Goal: Task Accomplishment & Management: Manage account settings

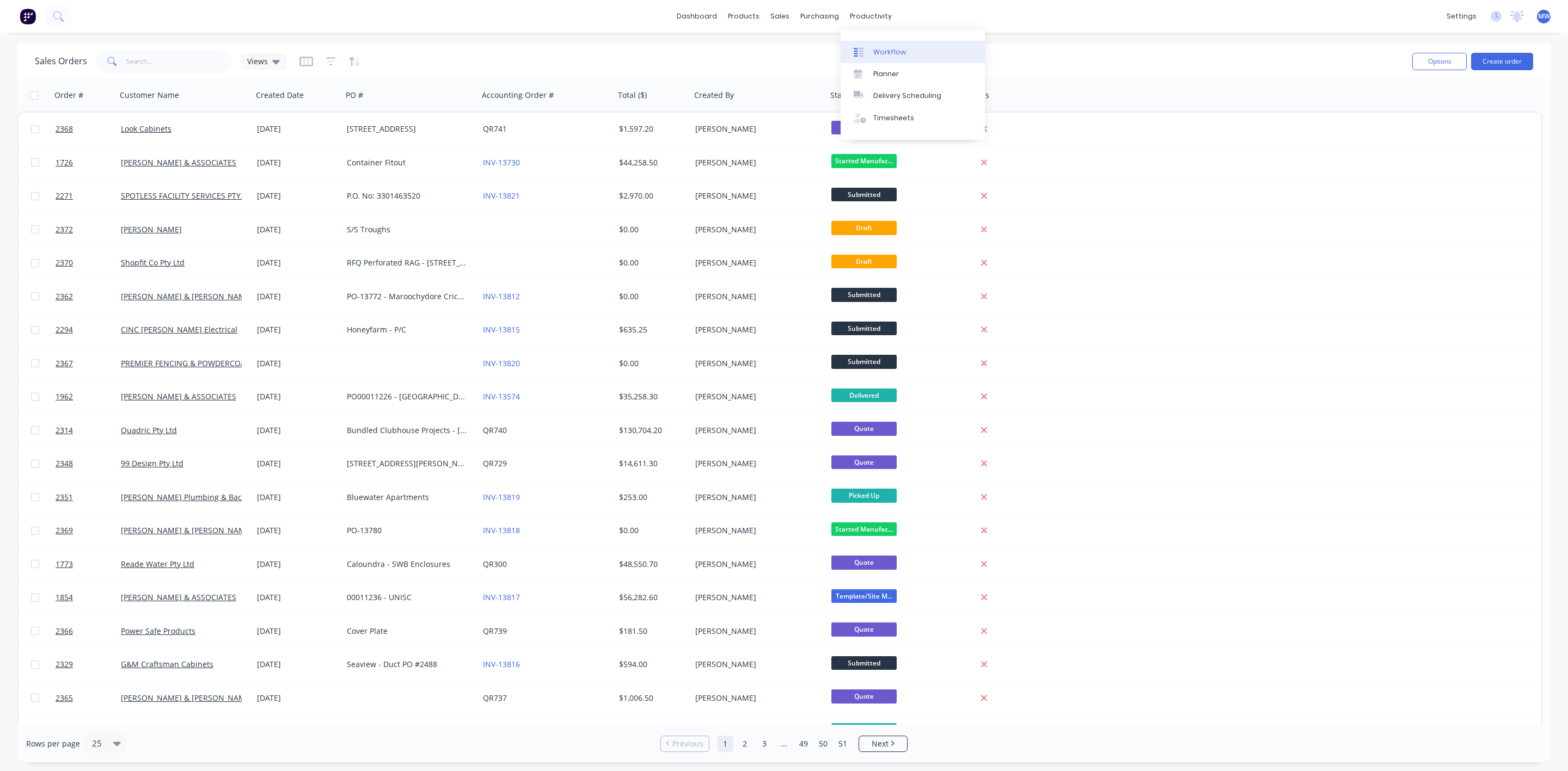
click at [880, 46] on link "Workflow" at bounding box center [912, 52] width 144 height 22
click at [889, 75] on div "Planner" at bounding box center [886, 74] width 26 height 10
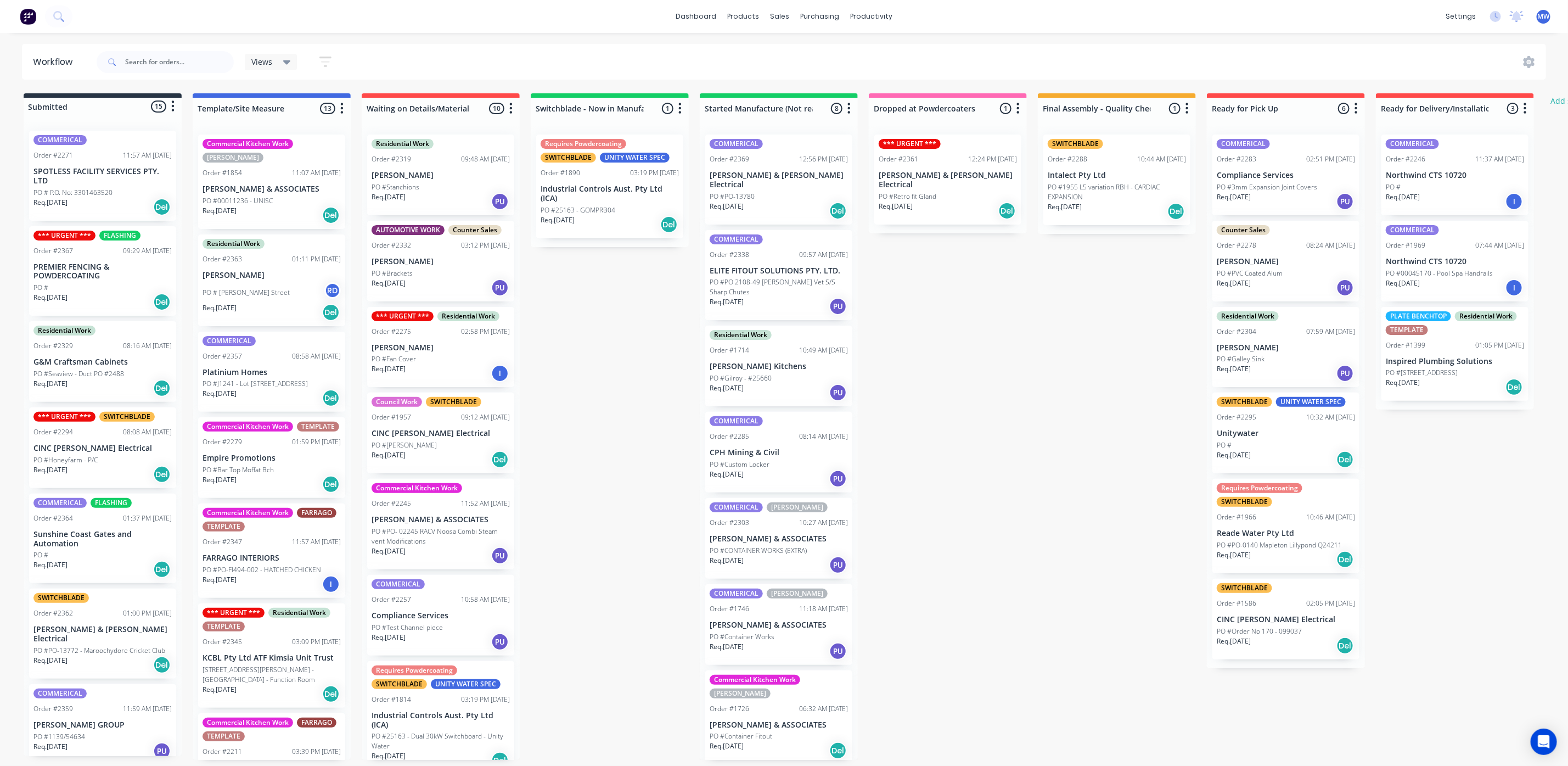
click at [799, 298] on div "Req. 20/10/25 PU" at bounding box center [779, 306] width 138 height 18
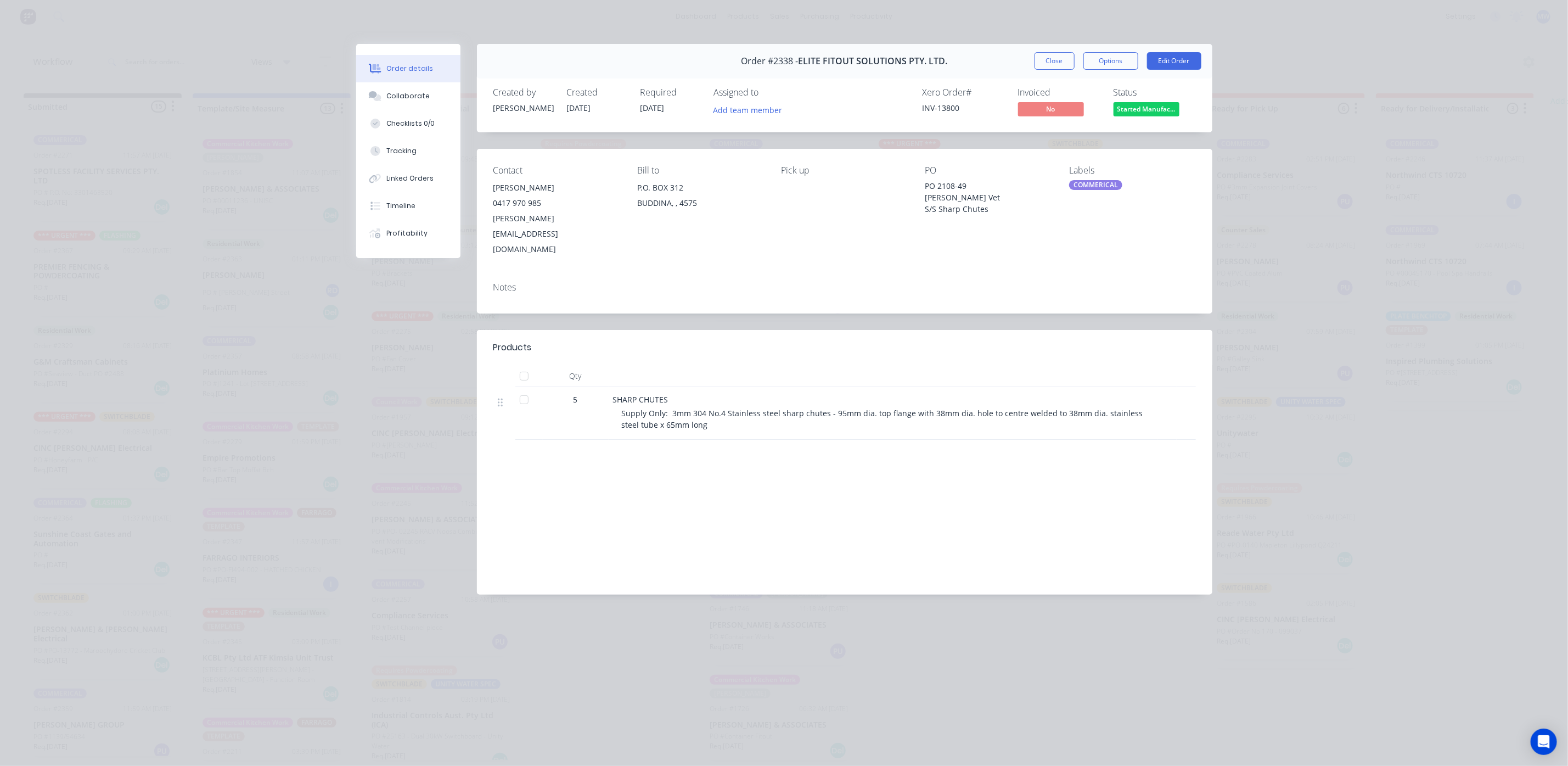
click at [1045, 60] on button "Close" at bounding box center [1054, 61] width 40 height 18
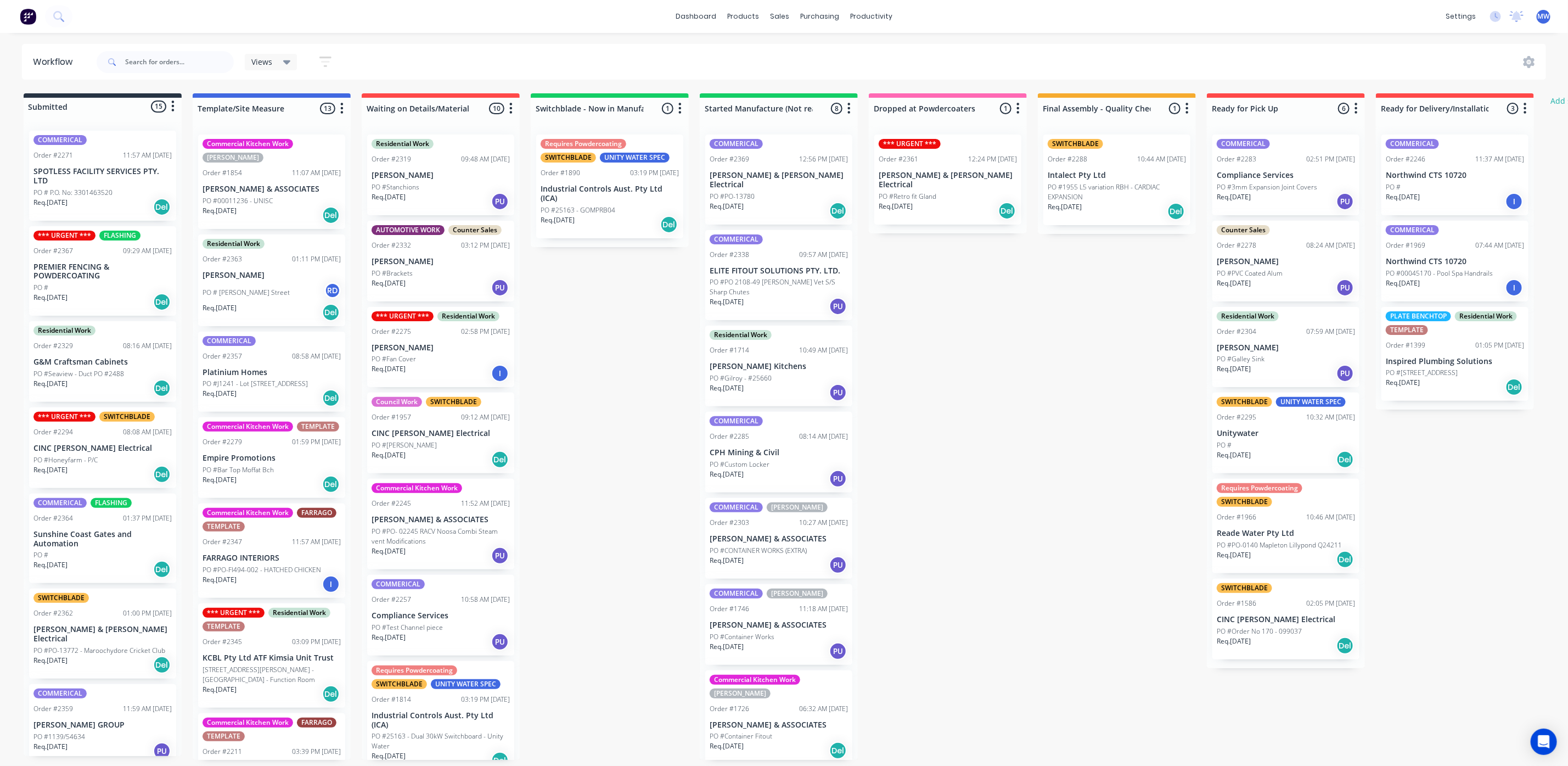
click at [771, 373] on div "PO #Gilroy - #25660" at bounding box center [779, 378] width 138 height 10
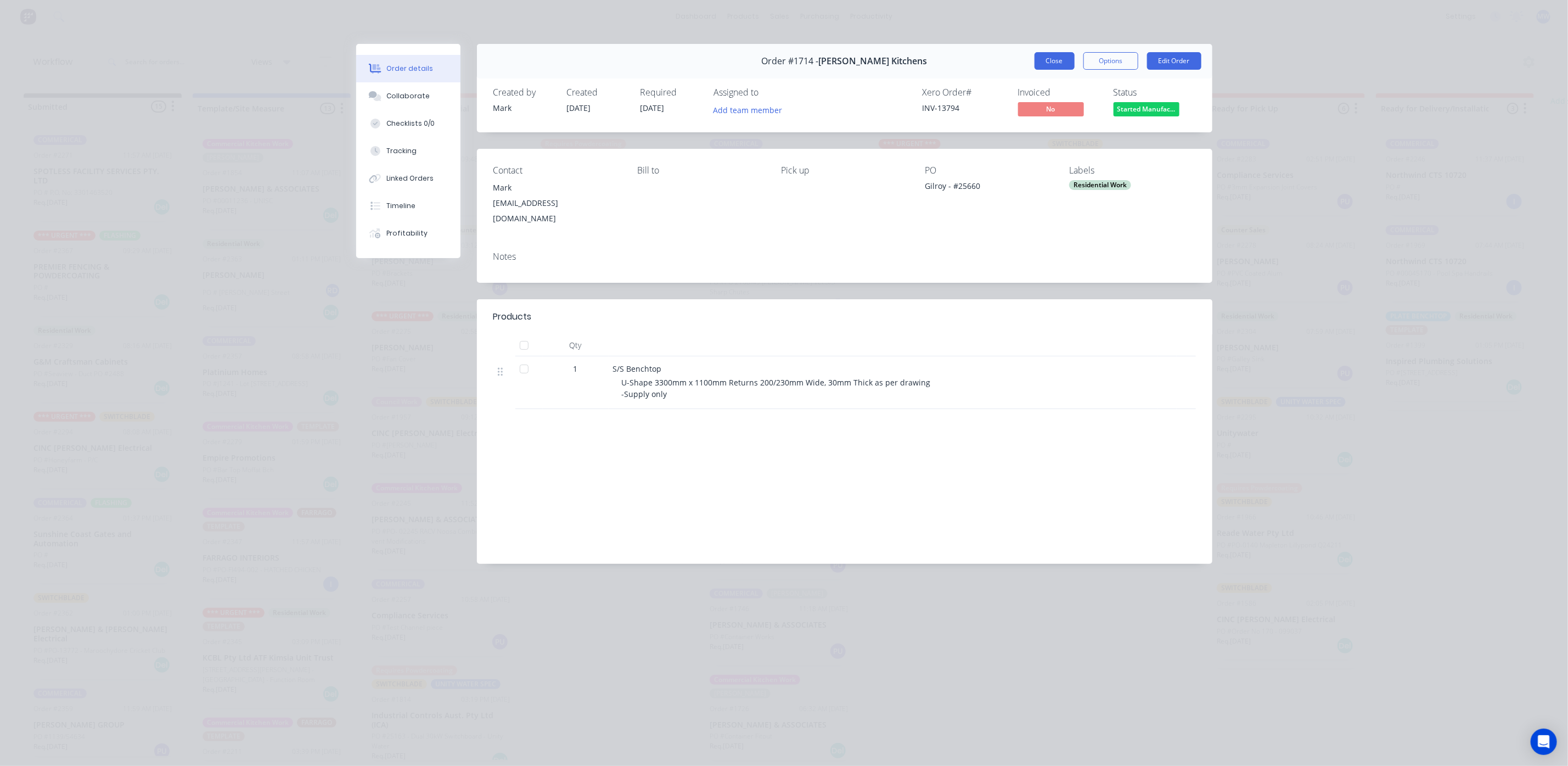
click at [1057, 61] on button "Close" at bounding box center [1054, 61] width 40 height 18
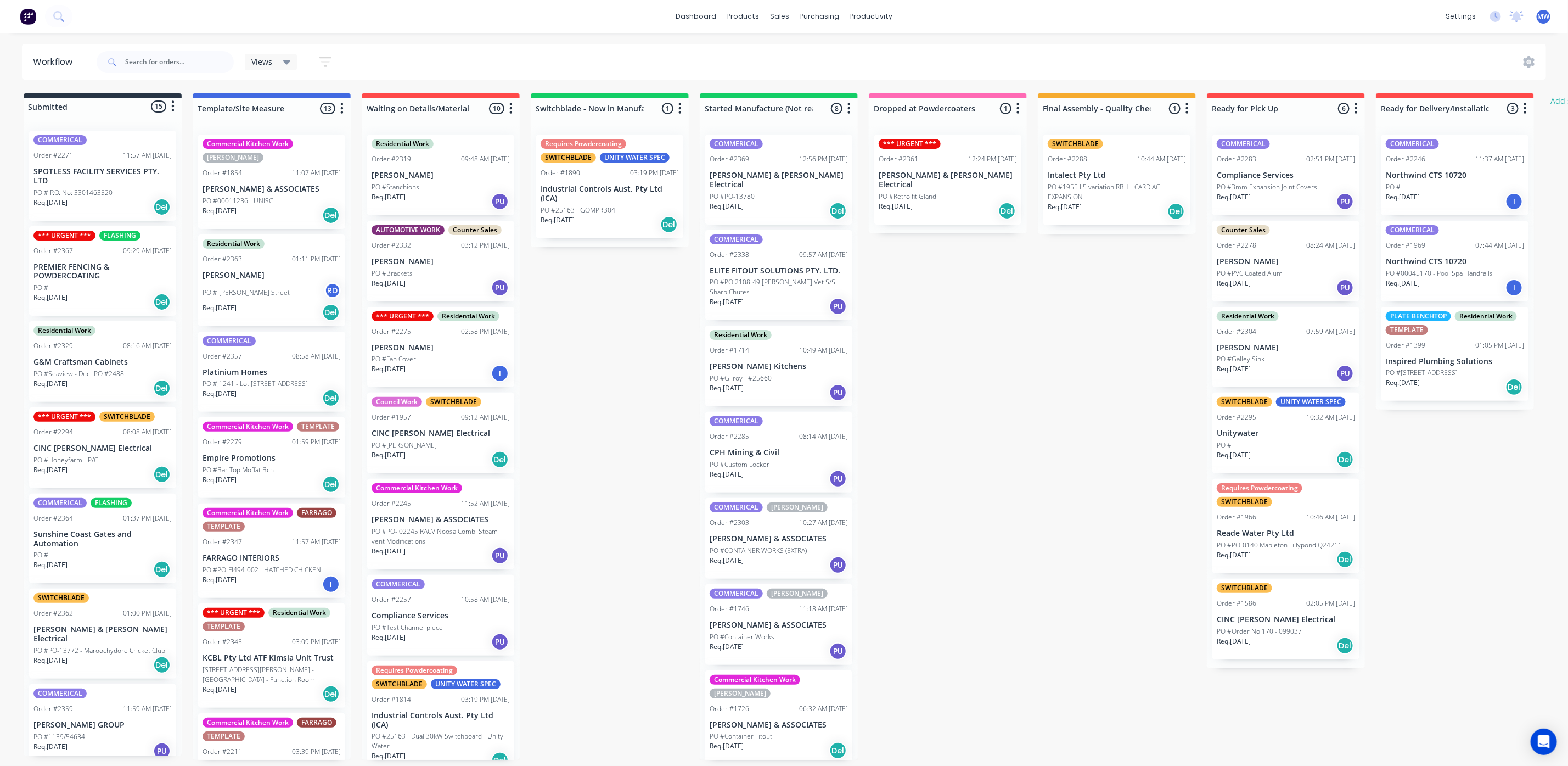
click at [1275, 177] on p "Compliance Services" at bounding box center [1286, 175] width 138 height 9
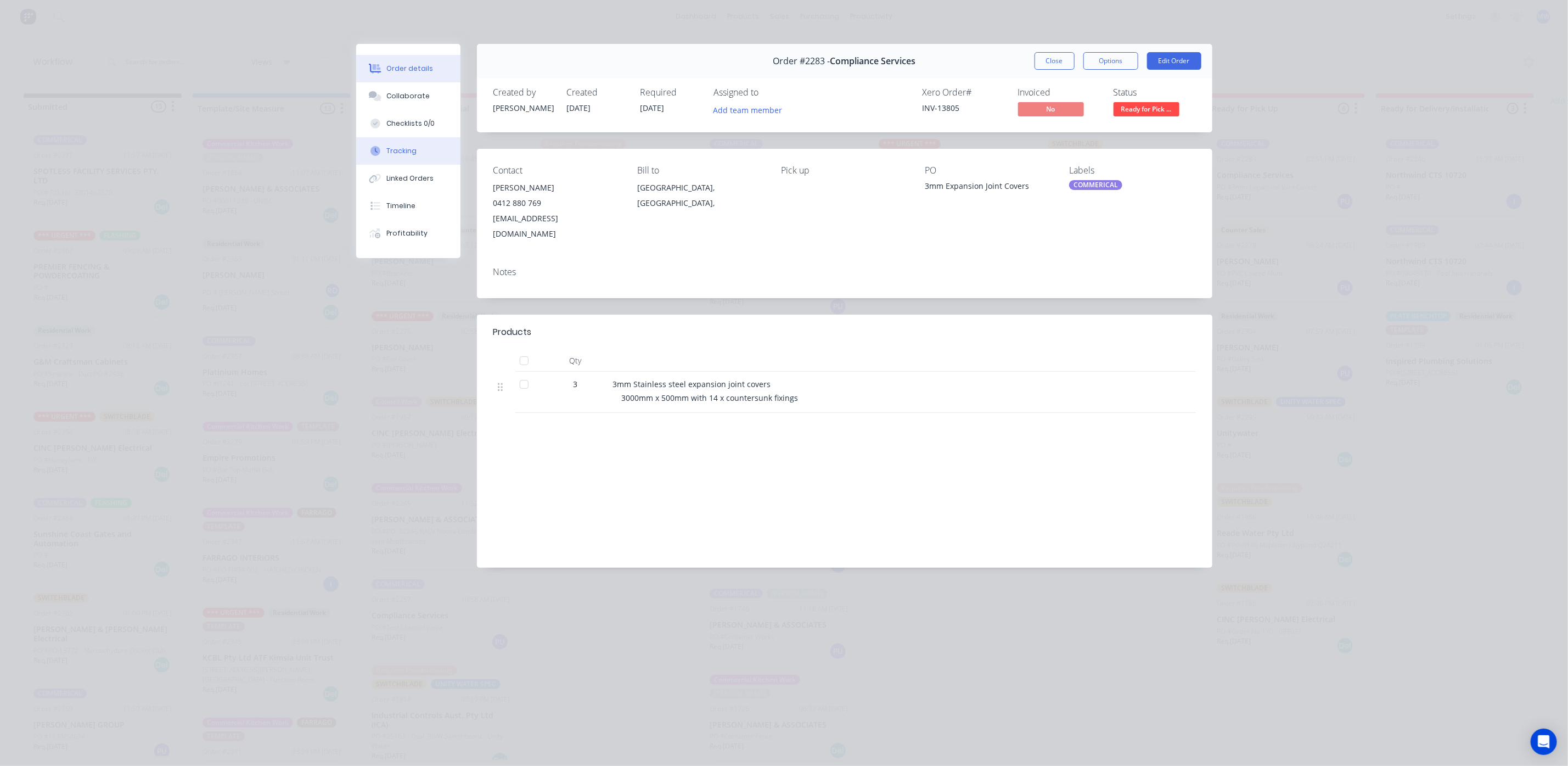
click at [409, 147] on div "Tracking" at bounding box center [401, 151] width 30 height 10
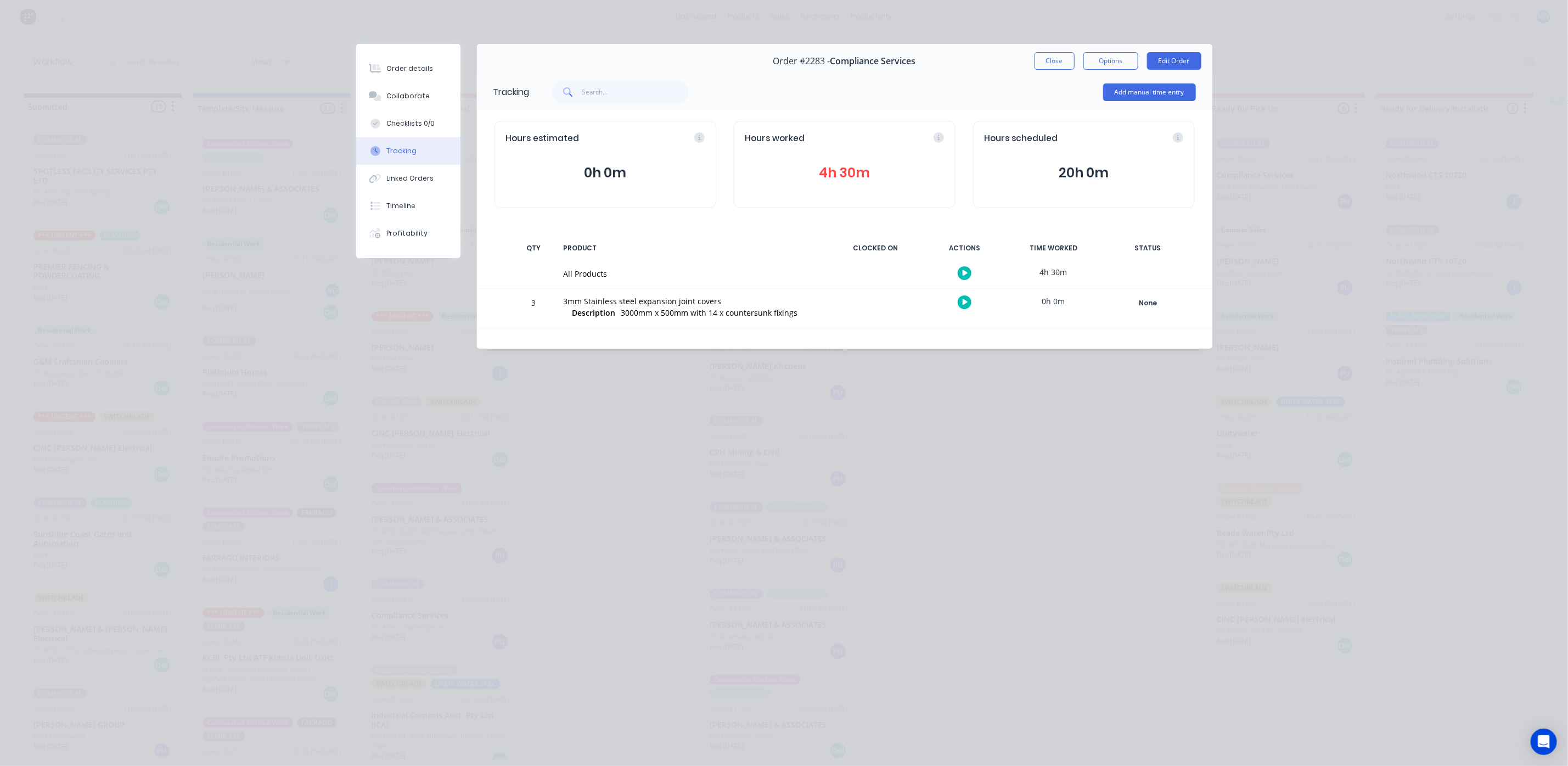
click at [876, 139] on div "Hours worked" at bounding box center [845, 139] width 199 height 13
click at [859, 175] on button "4h 30m" at bounding box center [845, 173] width 199 height 21
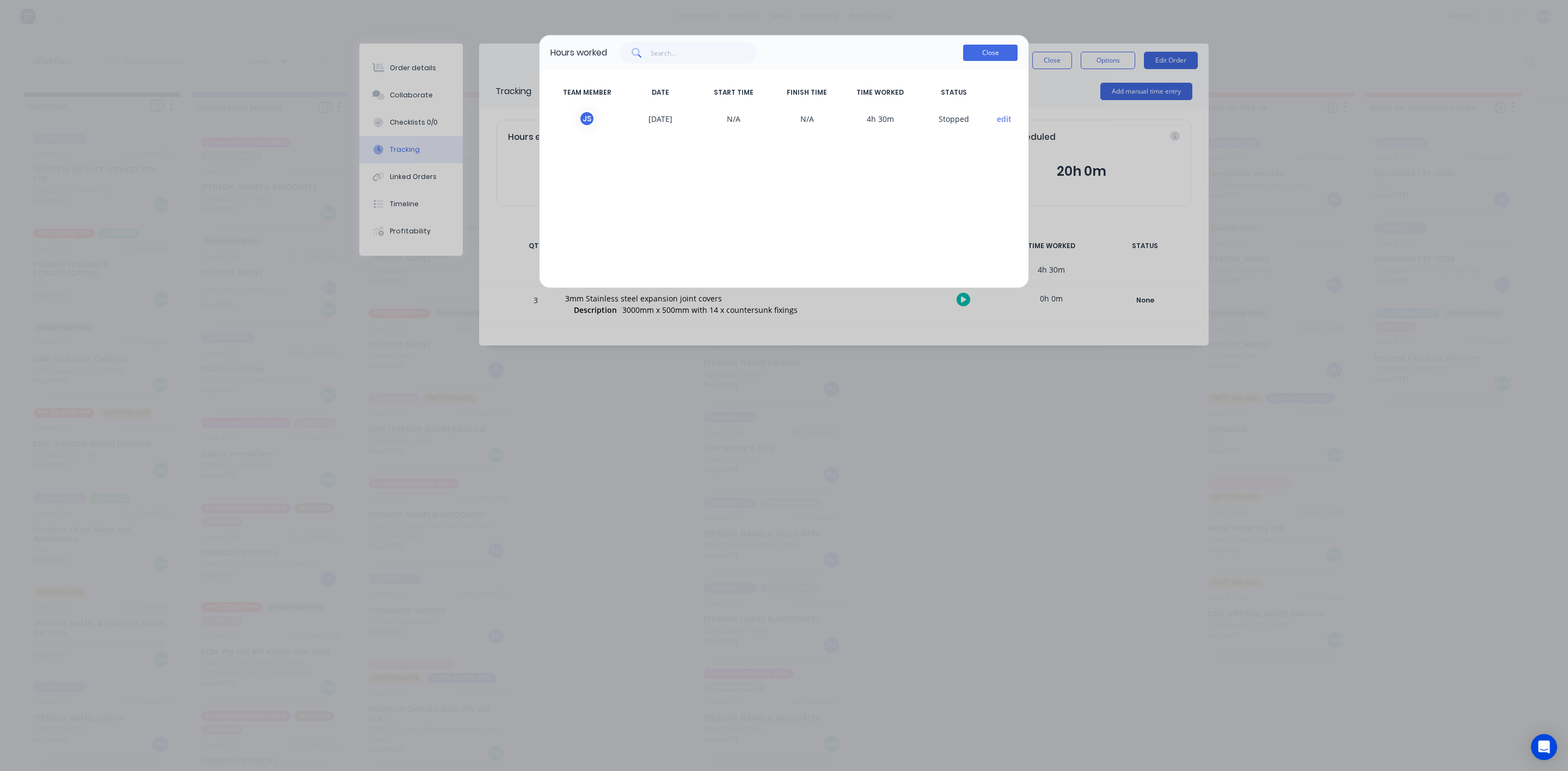
click at [992, 54] on button "Close" at bounding box center [990, 52] width 54 height 16
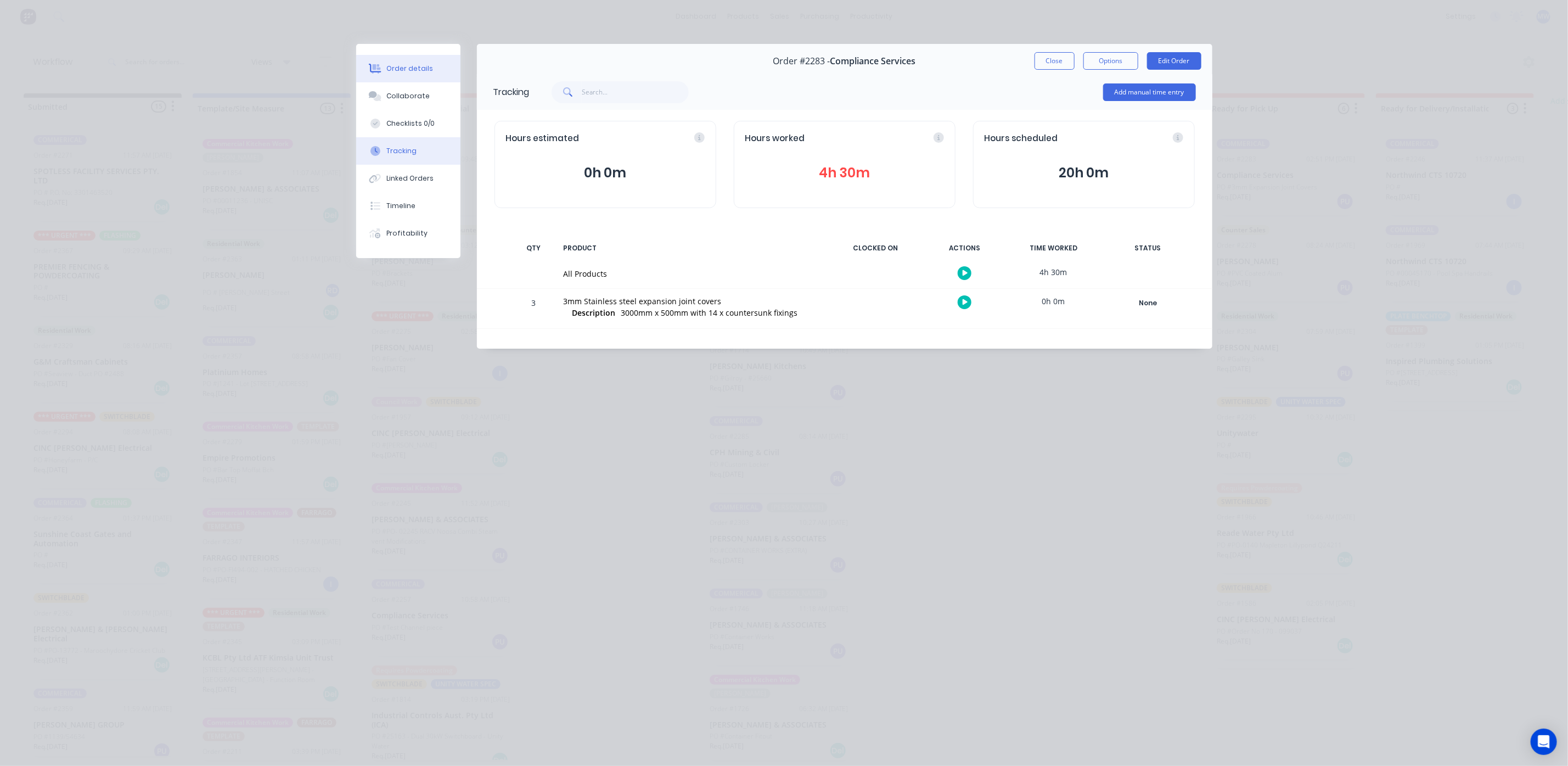
click at [414, 65] on div "Order details" at bounding box center [410, 69] width 47 height 10
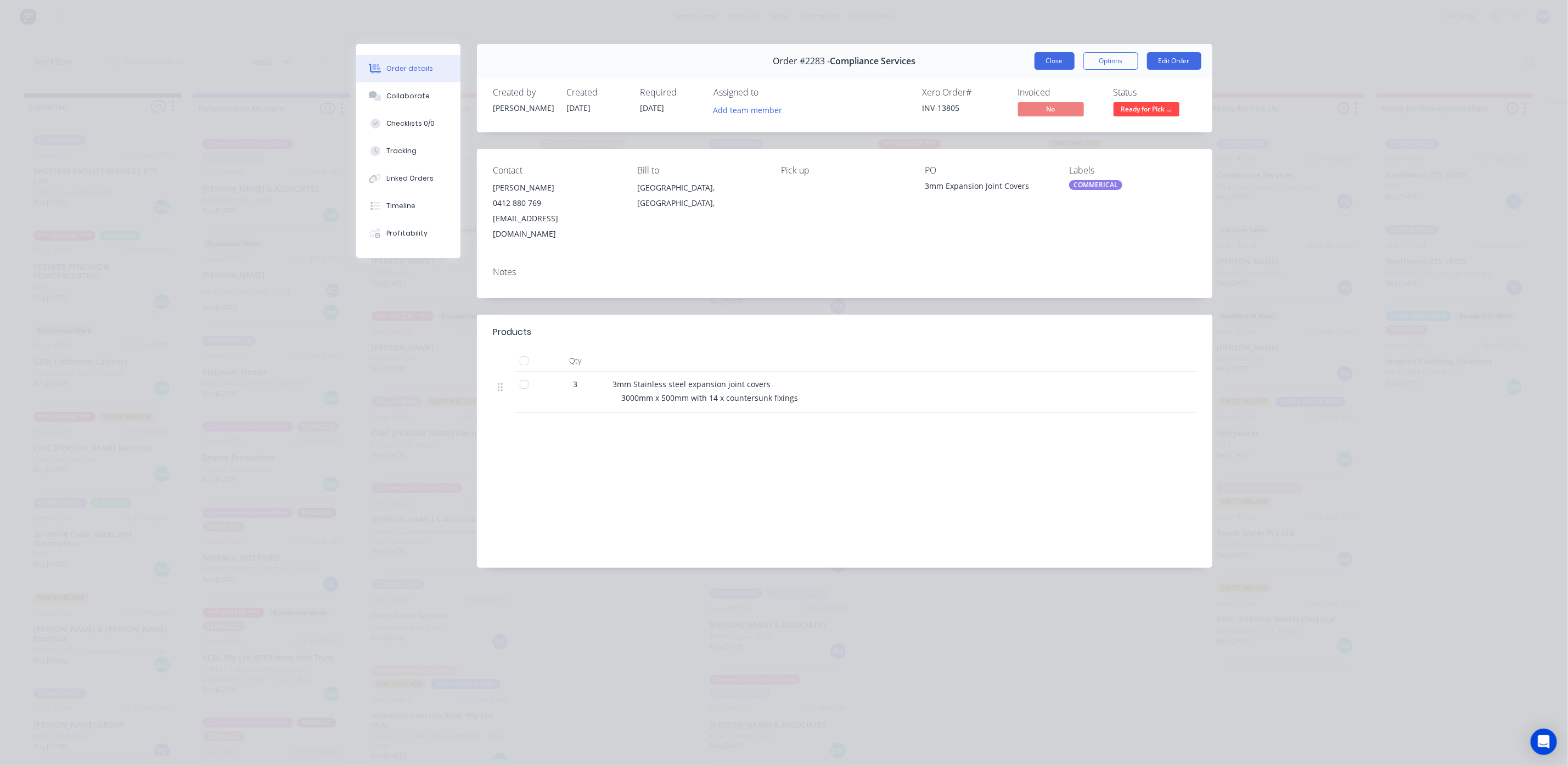
click at [1056, 66] on button "Close" at bounding box center [1054, 61] width 40 height 18
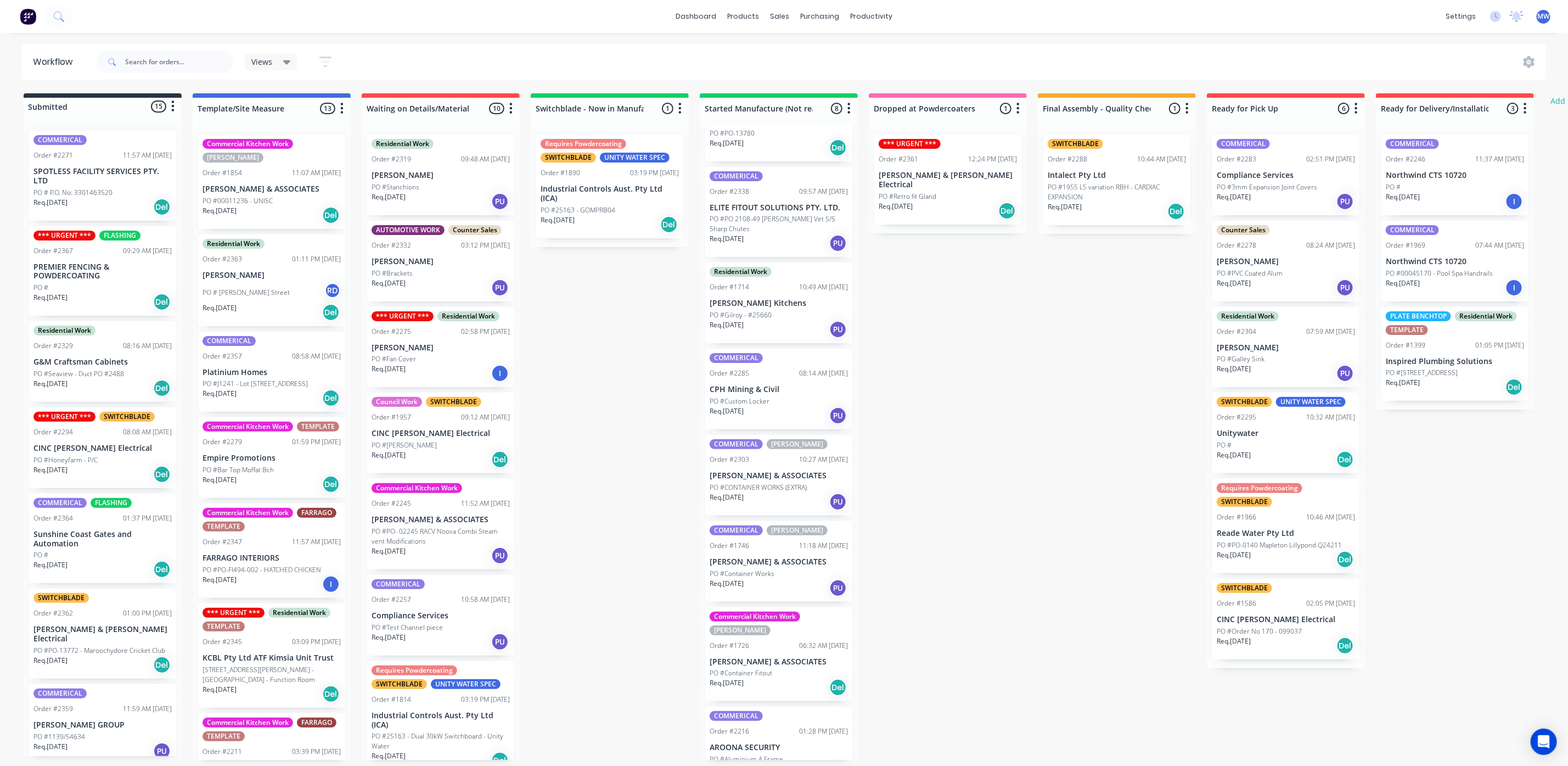
click at [771, 584] on div "Req. 12/06/25 PU" at bounding box center [779, 588] width 138 height 18
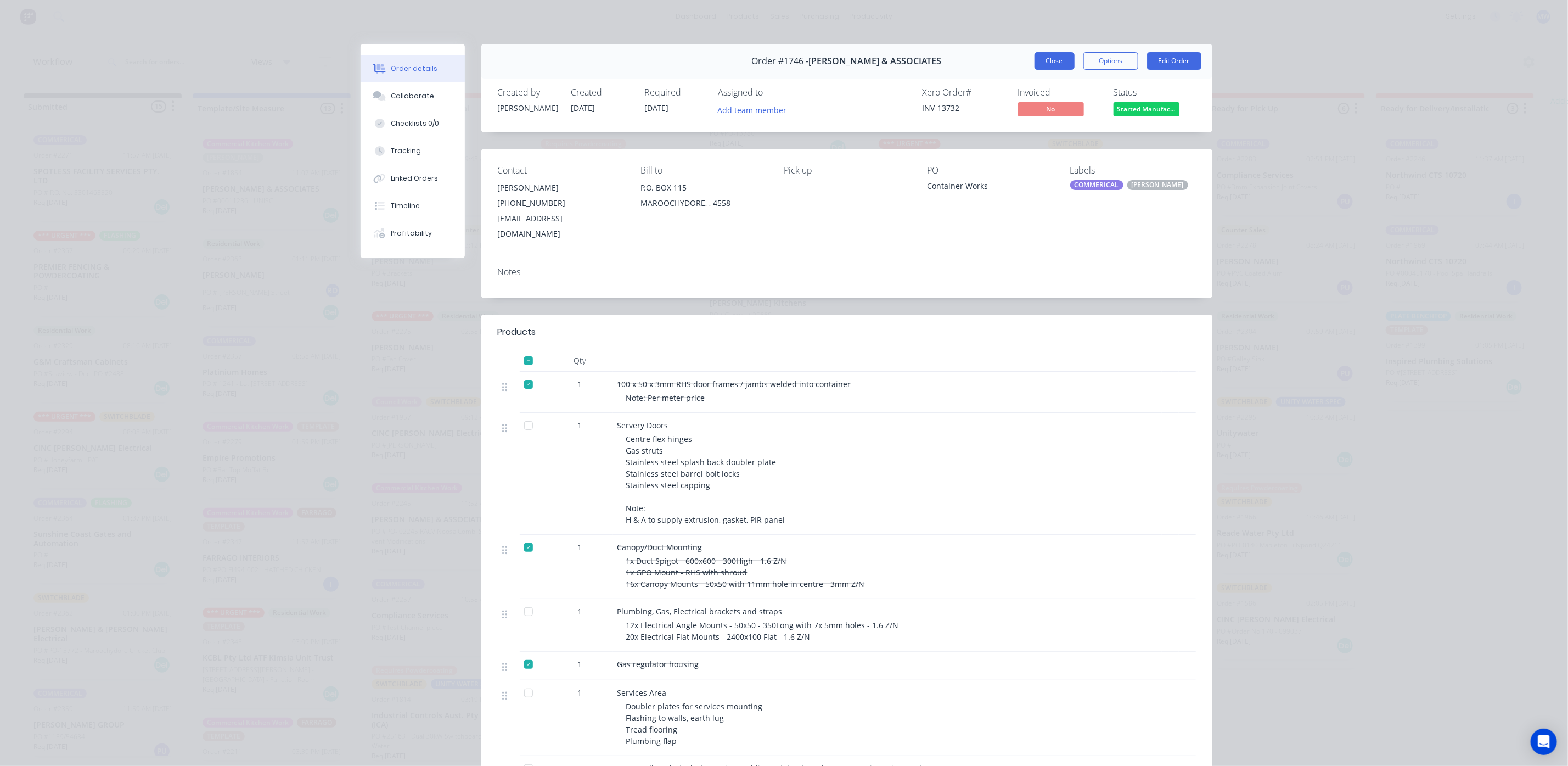
click at [1063, 60] on button "Close" at bounding box center [1054, 61] width 40 height 18
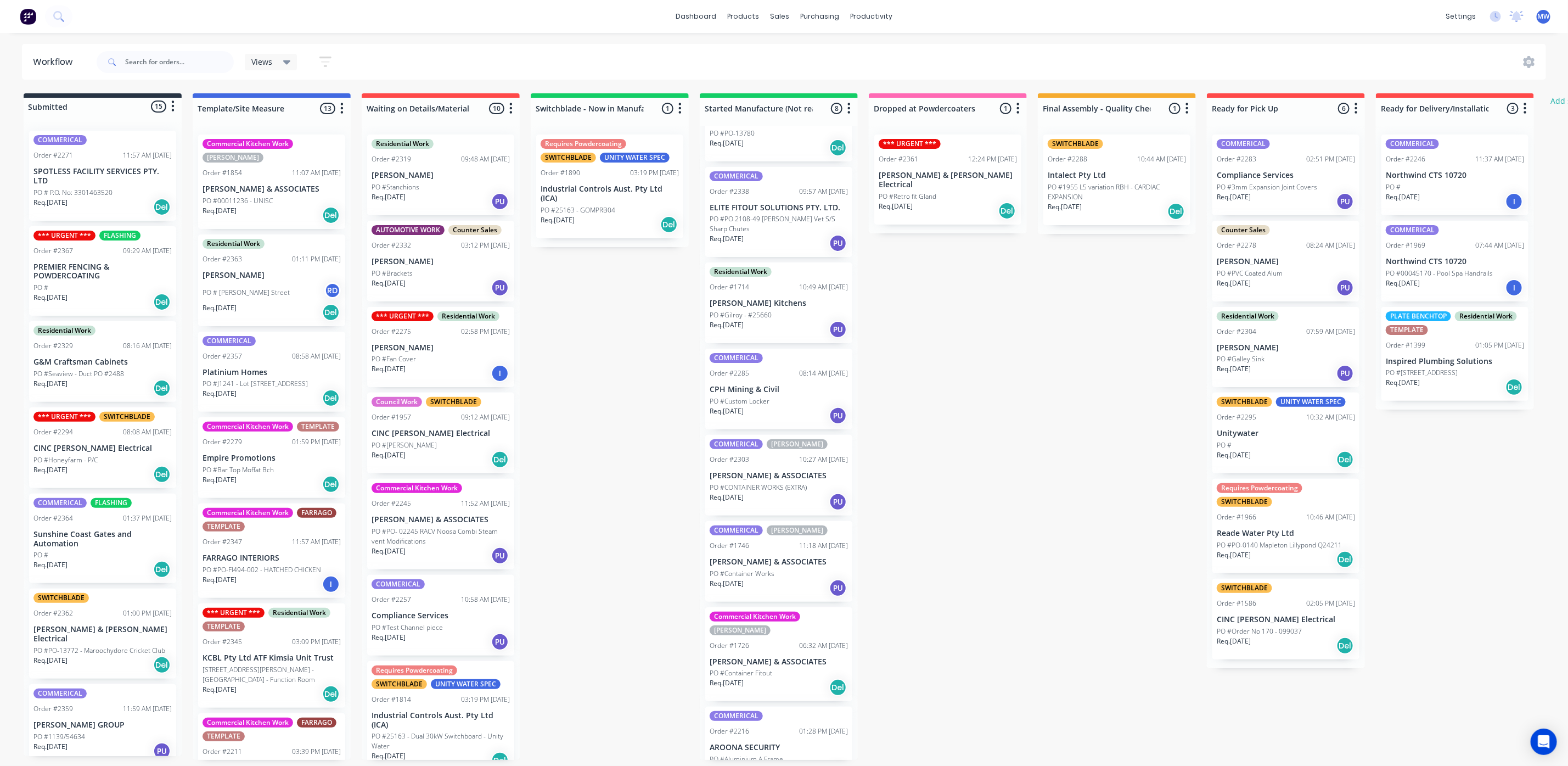
scroll to position [7, 0]
click at [784, 678] on div "Req. 02/10/25 Del" at bounding box center [779, 687] width 138 height 18
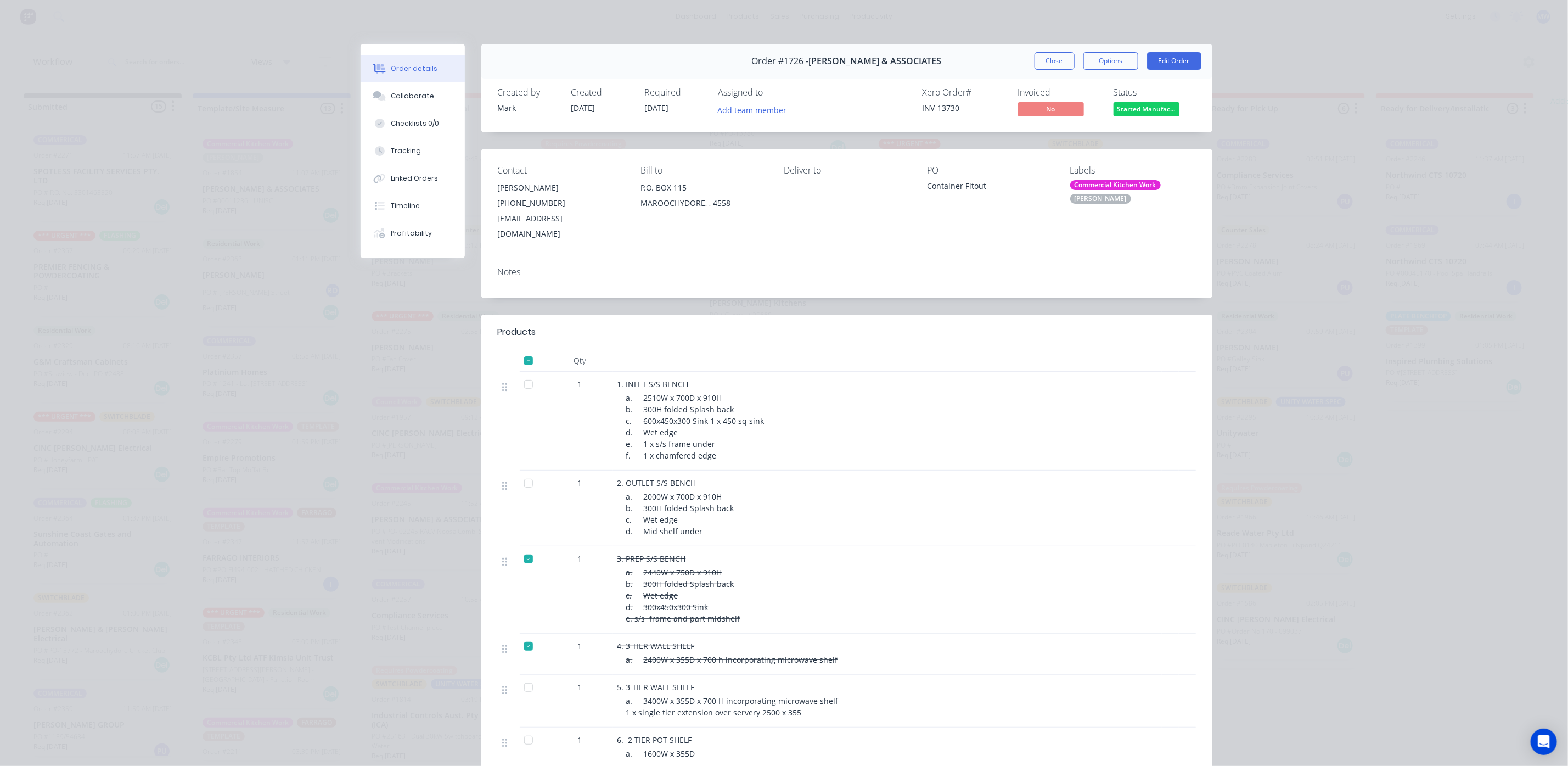
scroll to position [0, 0]
click at [1189, 63] on button "Edit Order" at bounding box center [1174, 61] width 55 height 18
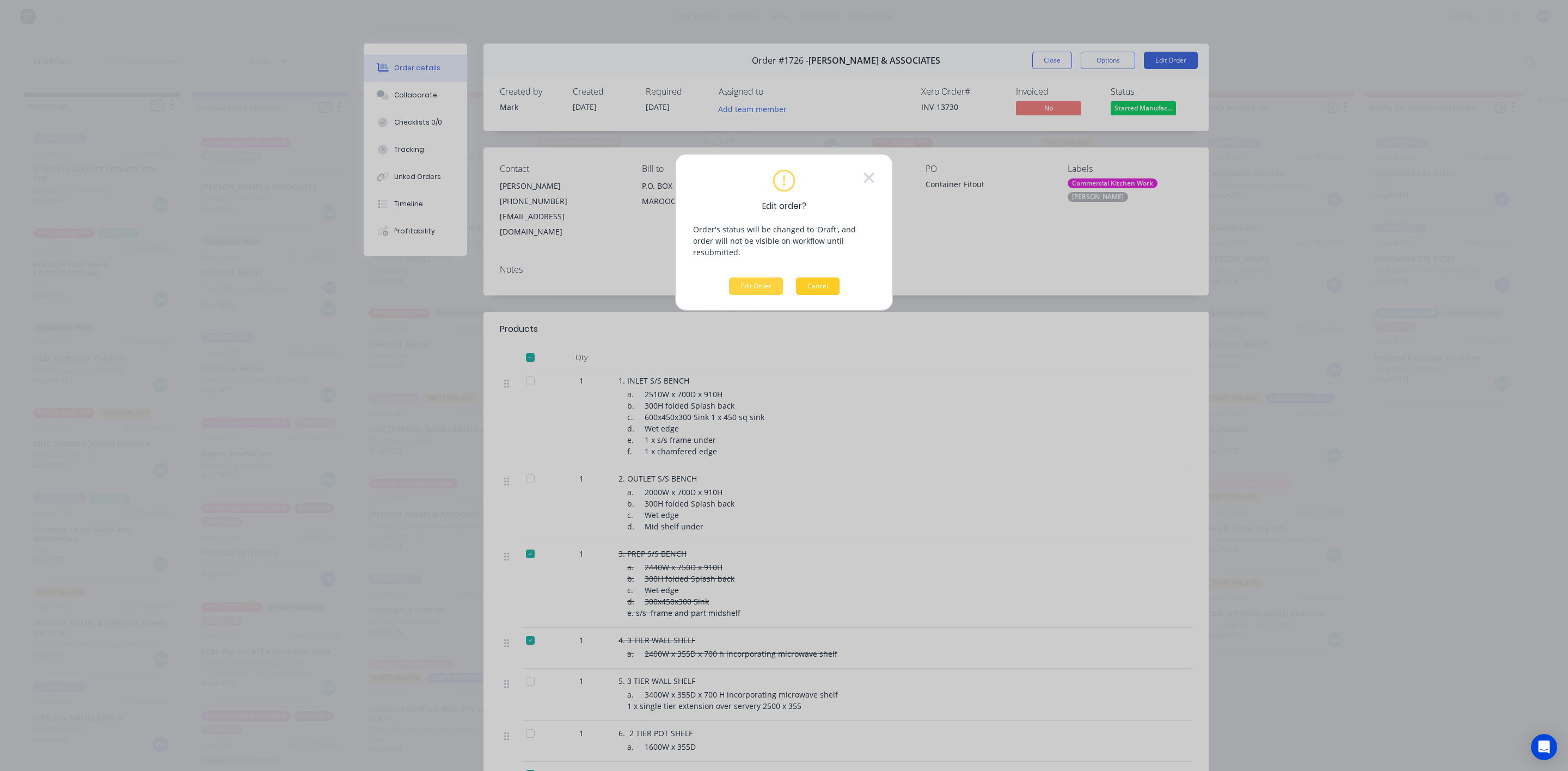
click at [799, 277] on button "Cancel" at bounding box center [818, 286] width 44 height 18
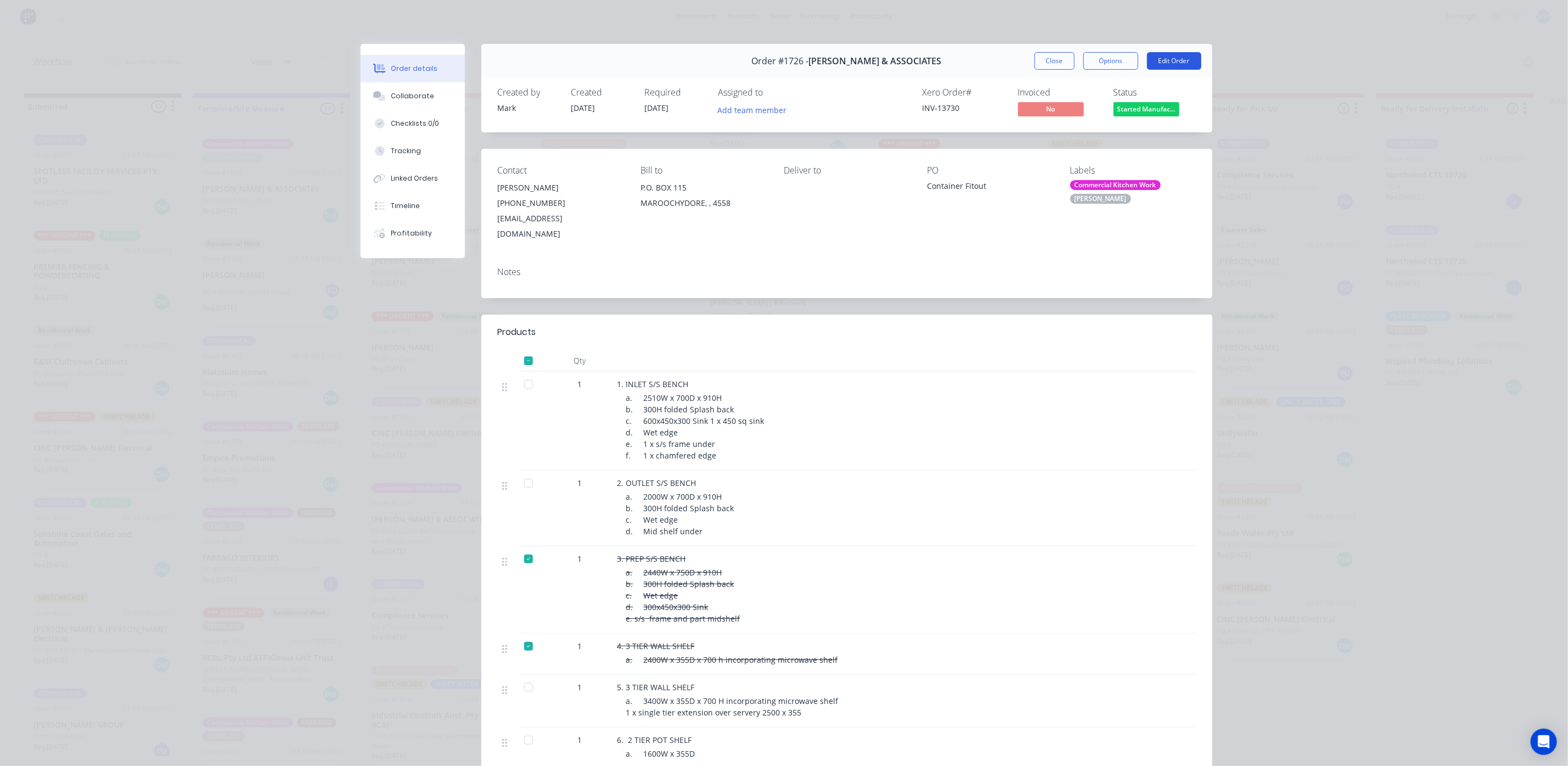
click at [1153, 55] on button "Edit Order" at bounding box center [1174, 61] width 55 height 18
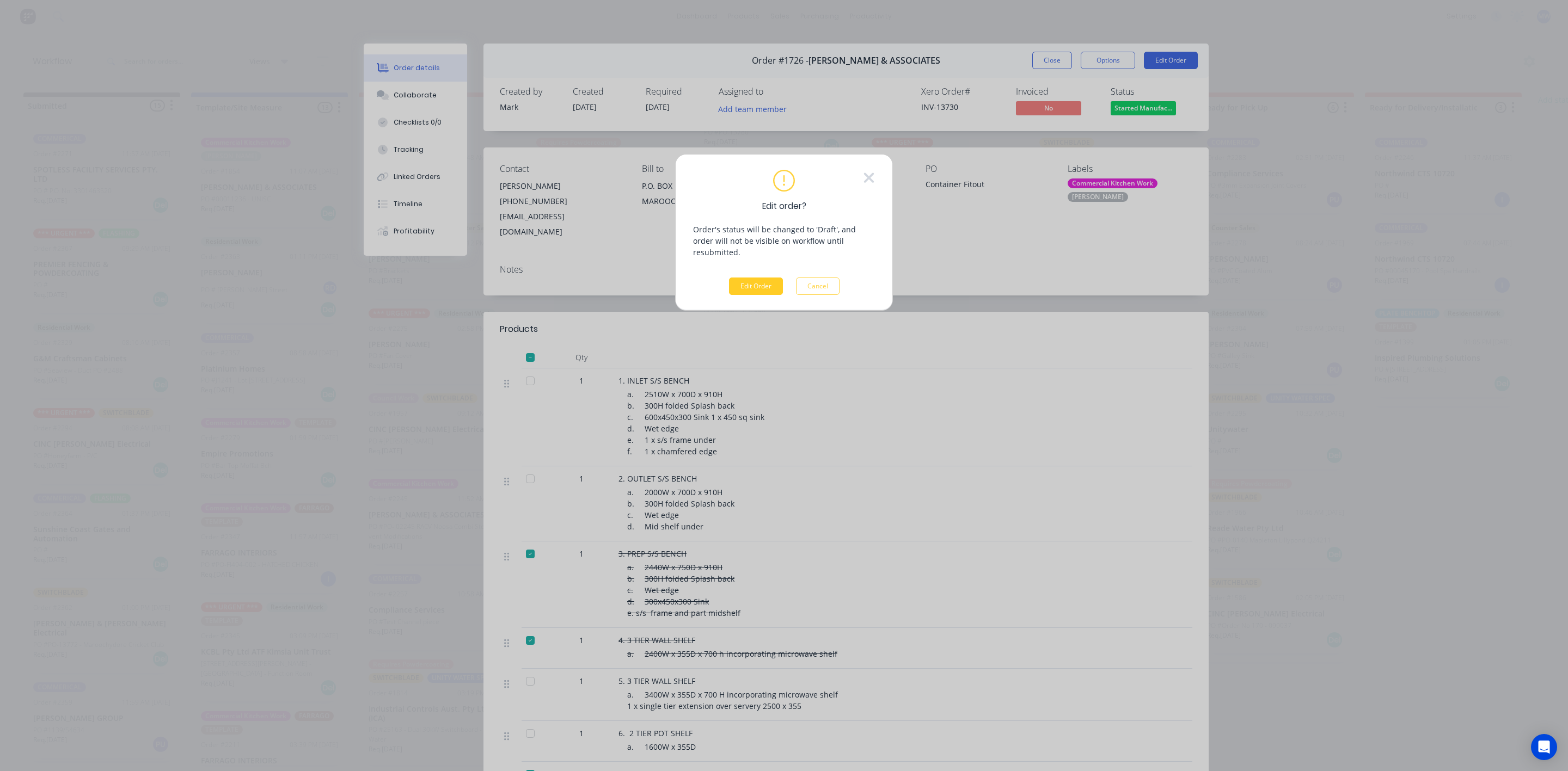
click at [761, 282] on button "Edit Order" at bounding box center [756, 286] width 54 height 18
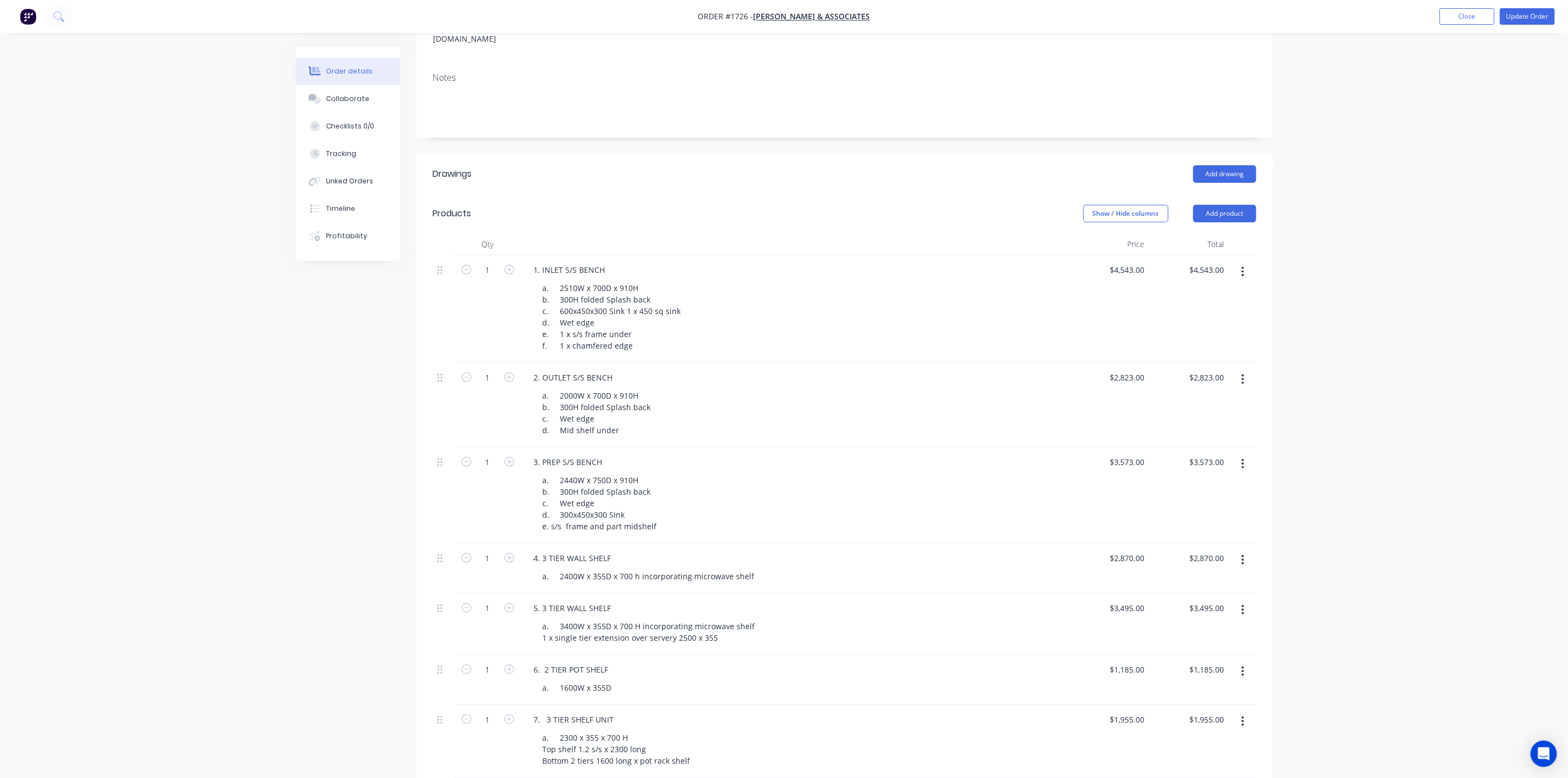
scroll to position [742, 0]
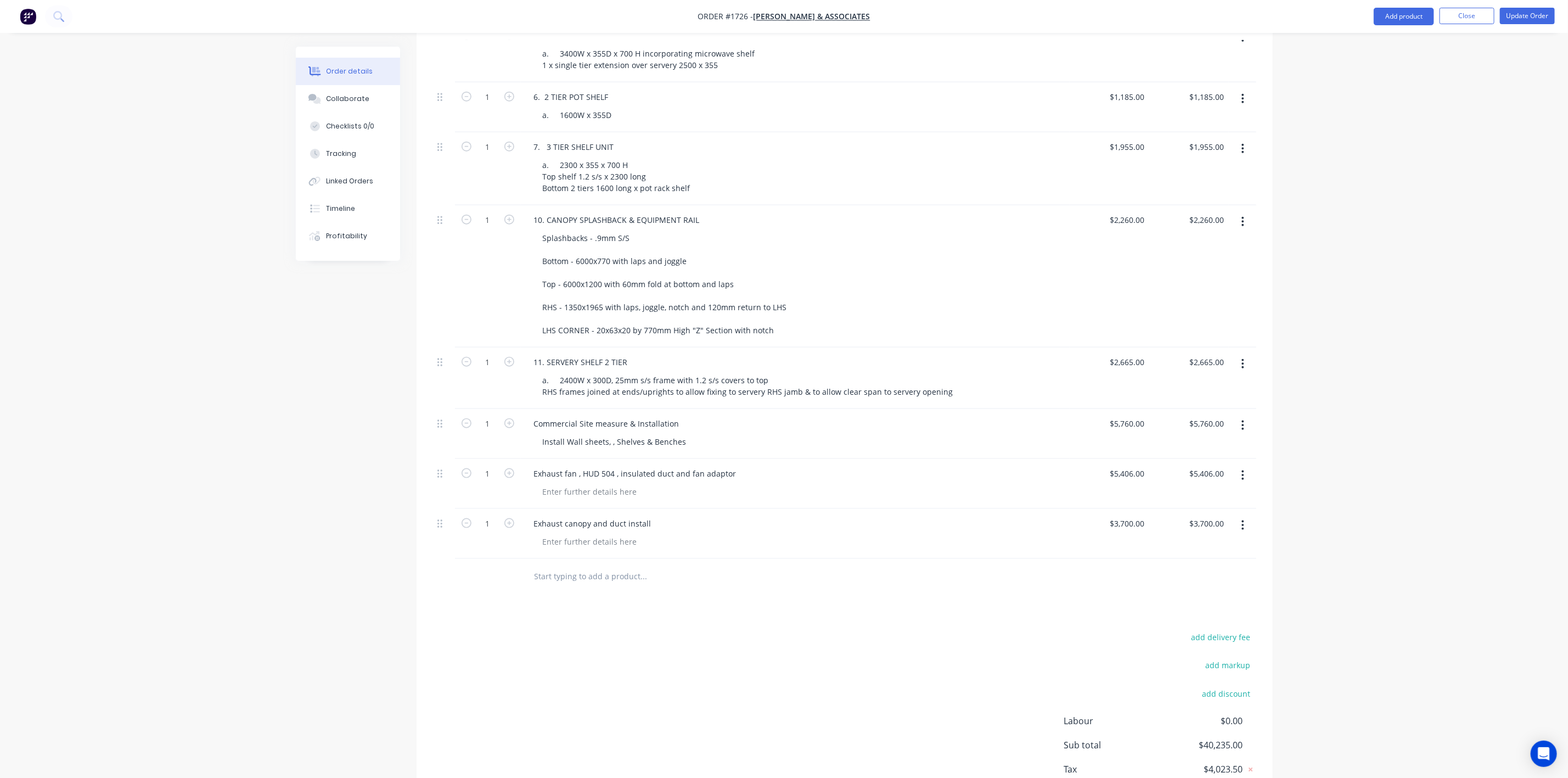
click at [600, 566] on input "text" at bounding box center [644, 577] width 220 height 22
type input "1.6 S/S Wall Cover Plates"
click at [667, 613] on button "Add 1.6 S/S Wall Cover Plates to order" at bounding box center [703, 618] width 330 height 35
click at [554, 584] on div at bounding box center [590, 592] width 112 height 16
click at [549, 596] on div "Electrical - 1 @ 400x100 - 1x 30mm hole 2x 90x50 holes" at bounding box center [643, 597] width 219 height 28
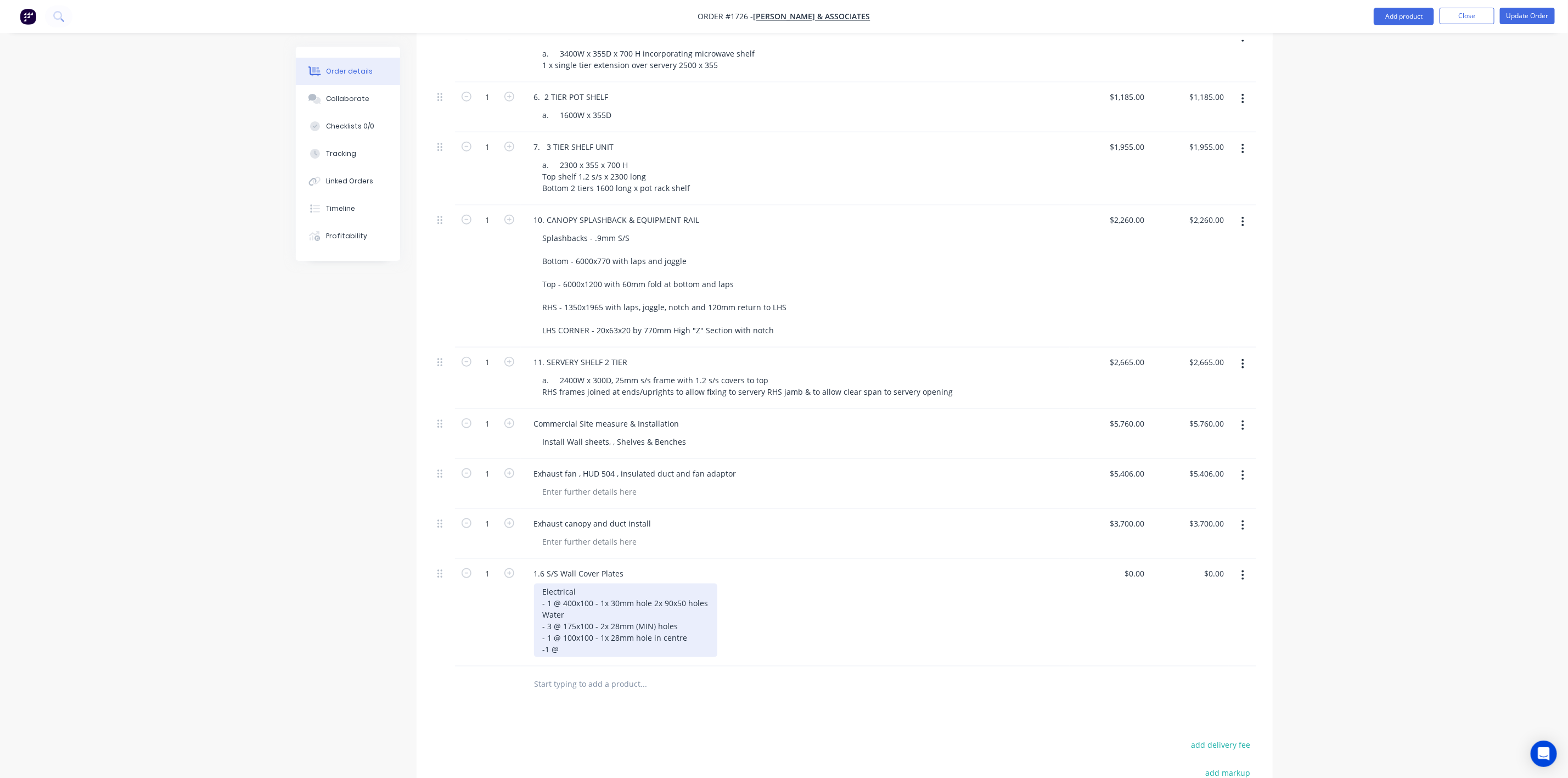
click at [597, 636] on div "Electrical - 1 @ 400x100 - 1x 30mm hole 2x 90x50 holes Water - 3 @ 175x100 - 2x…" at bounding box center [625, 621] width 183 height 74
click at [543, 632] on div "Electrical - 1 @ 400x100 - 1x 30mm hole 2x 90x50 holes Water - 3 @ 175x100 - 2x…" at bounding box center [625, 621] width 183 height 74
click at [1517, 18] on button "Update Order" at bounding box center [1527, 16] width 55 height 17
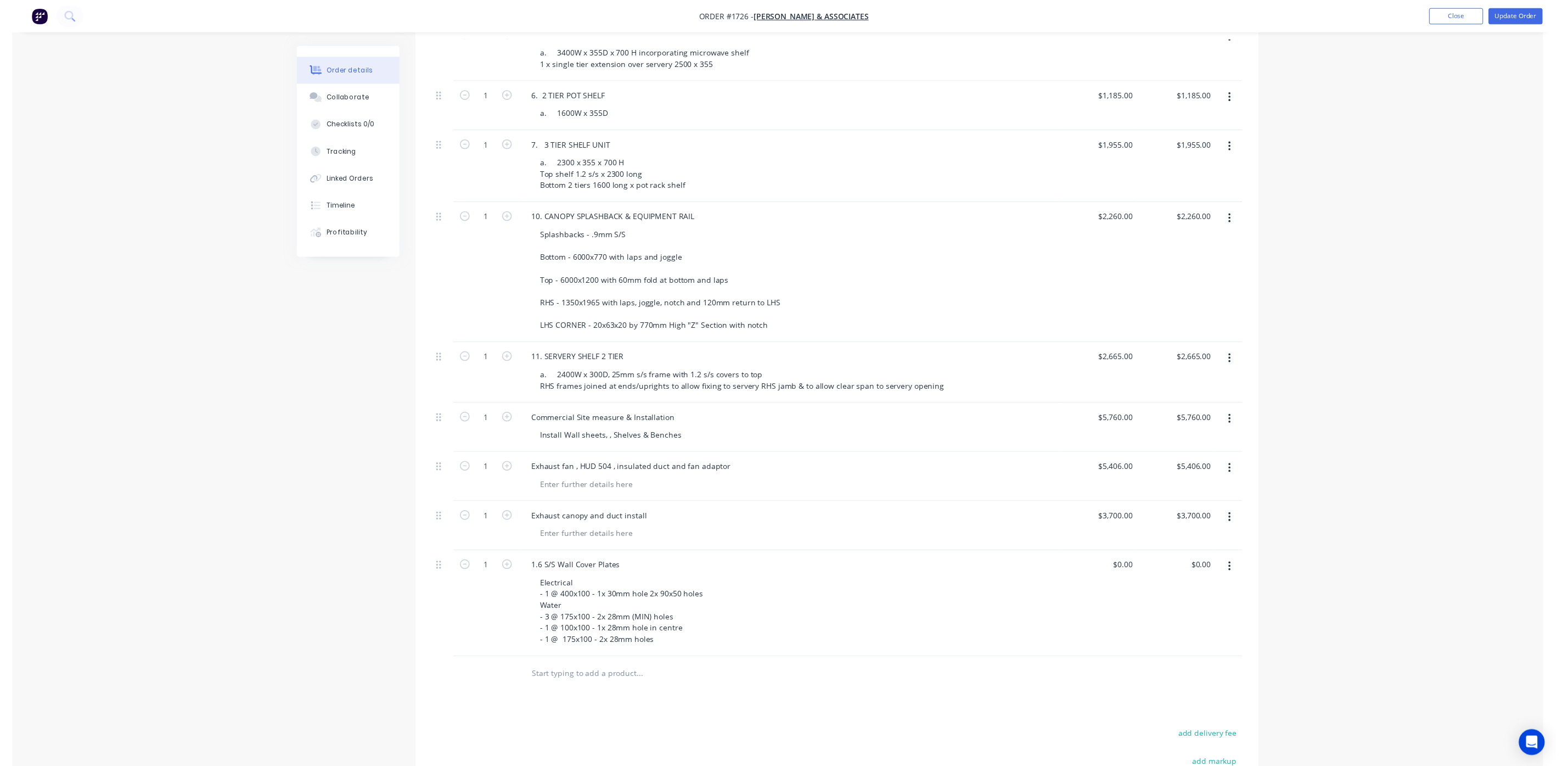
scroll to position [0, 0]
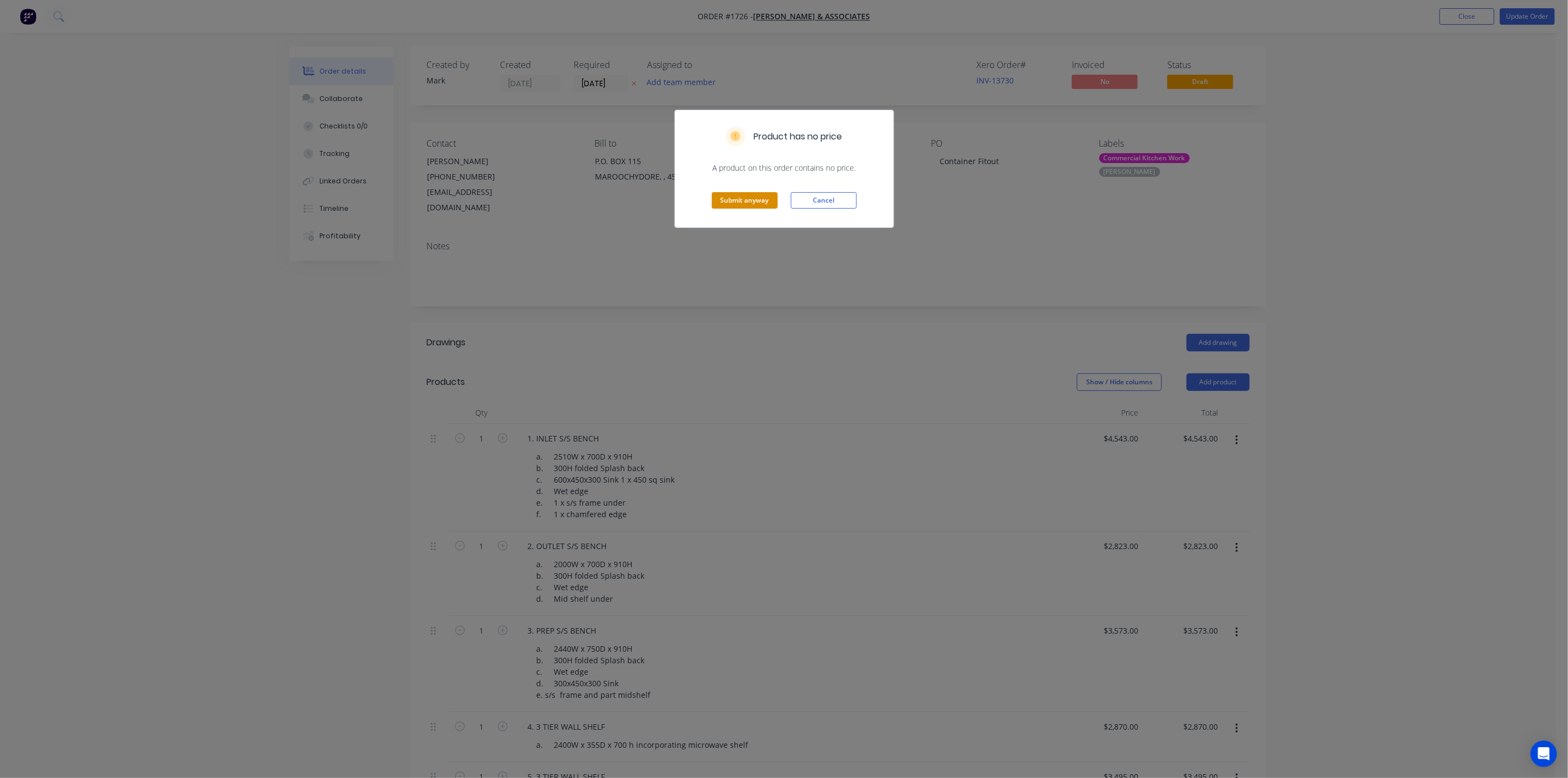
click at [725, 196] on button "Submit anyway" at bounding box center [744, 200] width 66 height 17
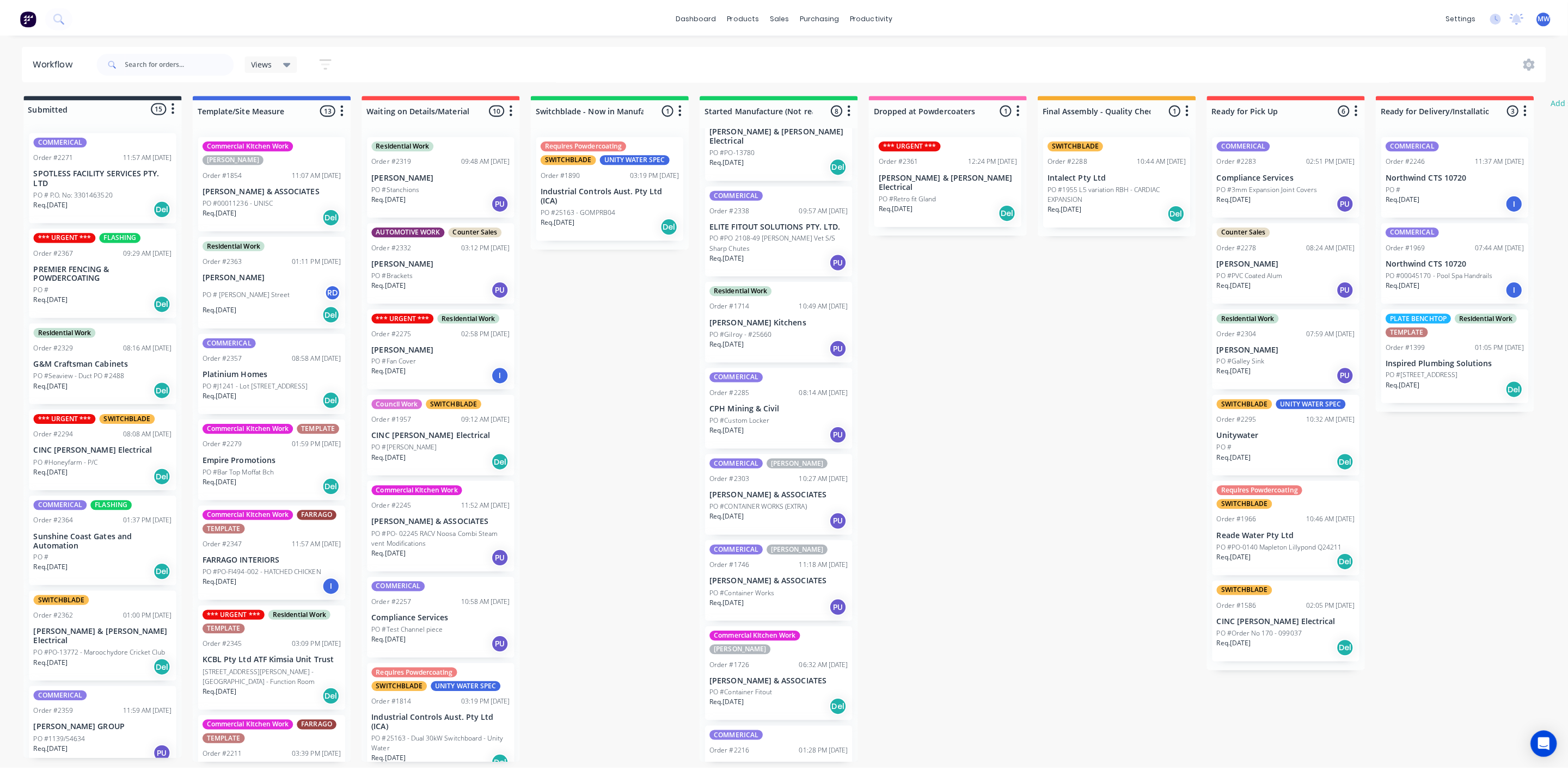
scroll to position [63, 0]
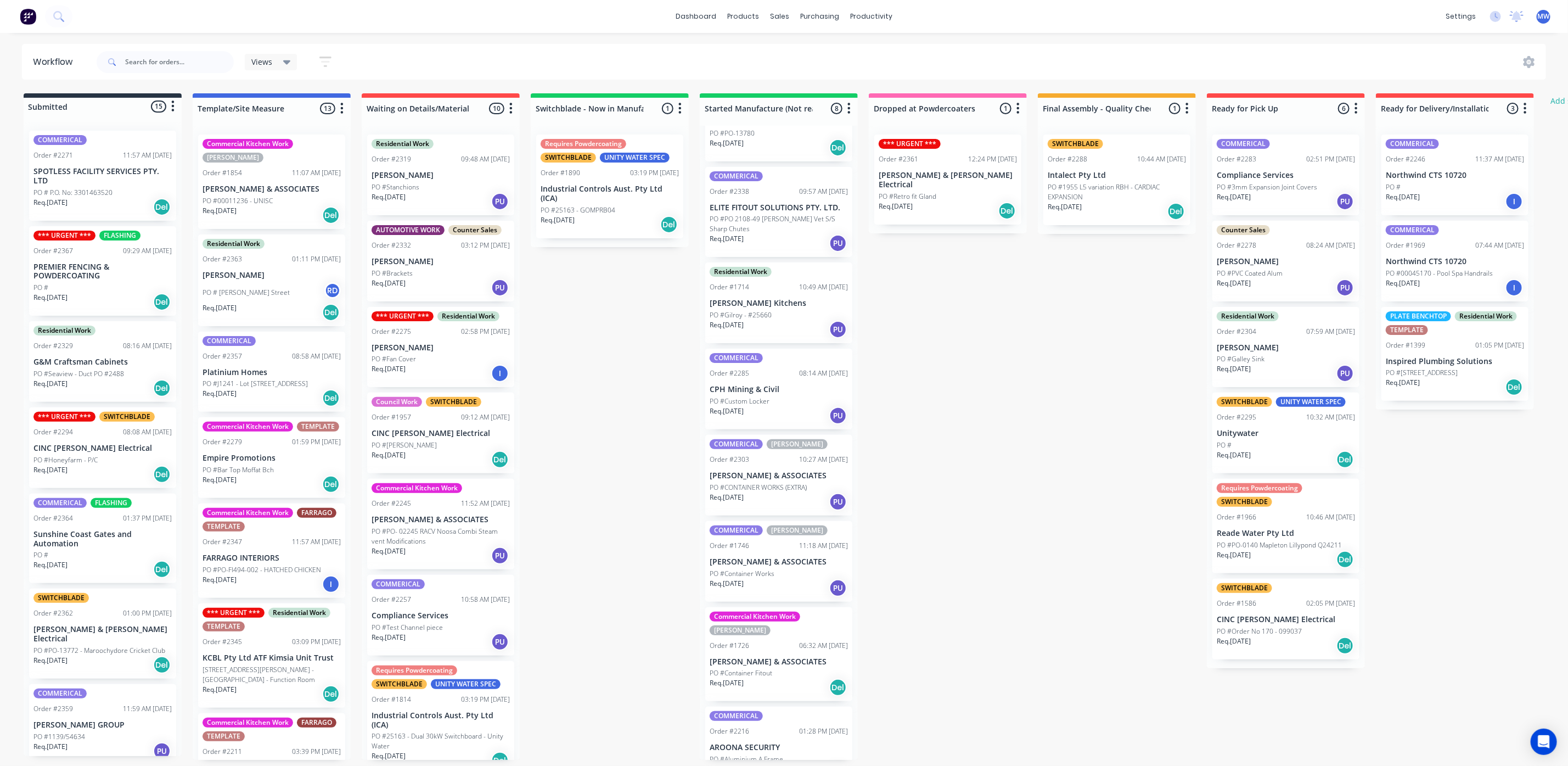
click at [762, 668] on p "PO #Container Fitout" at bounding box center [741, 673] width 63 height 10
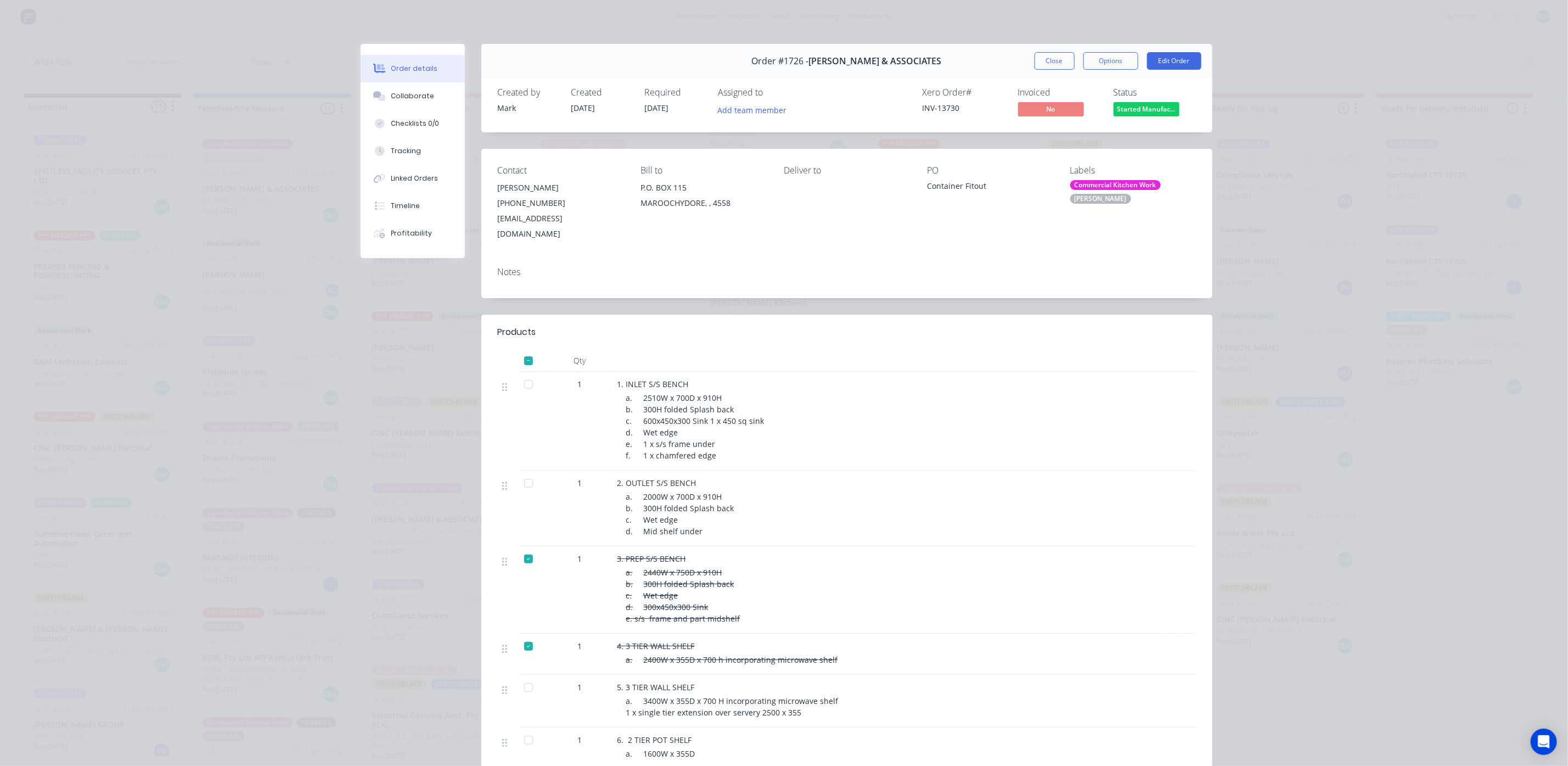
click at [1105, 51] on div "Order #1726 - [PERSON_NAME] & ASSOCIATES Close Options Edit Order" at bounding box center [846, 61] width 731 height 34
click at [1106, 55] on button "Options" at bounding box center [1111, 61] width 55 height 18
click at [1070, 111] on div "Work Order" at bounding box center [1081, 111] width 96 height 16
click at [1040, 153] on div "Custom" at bounding box center [1081, 155] width 96 height 16
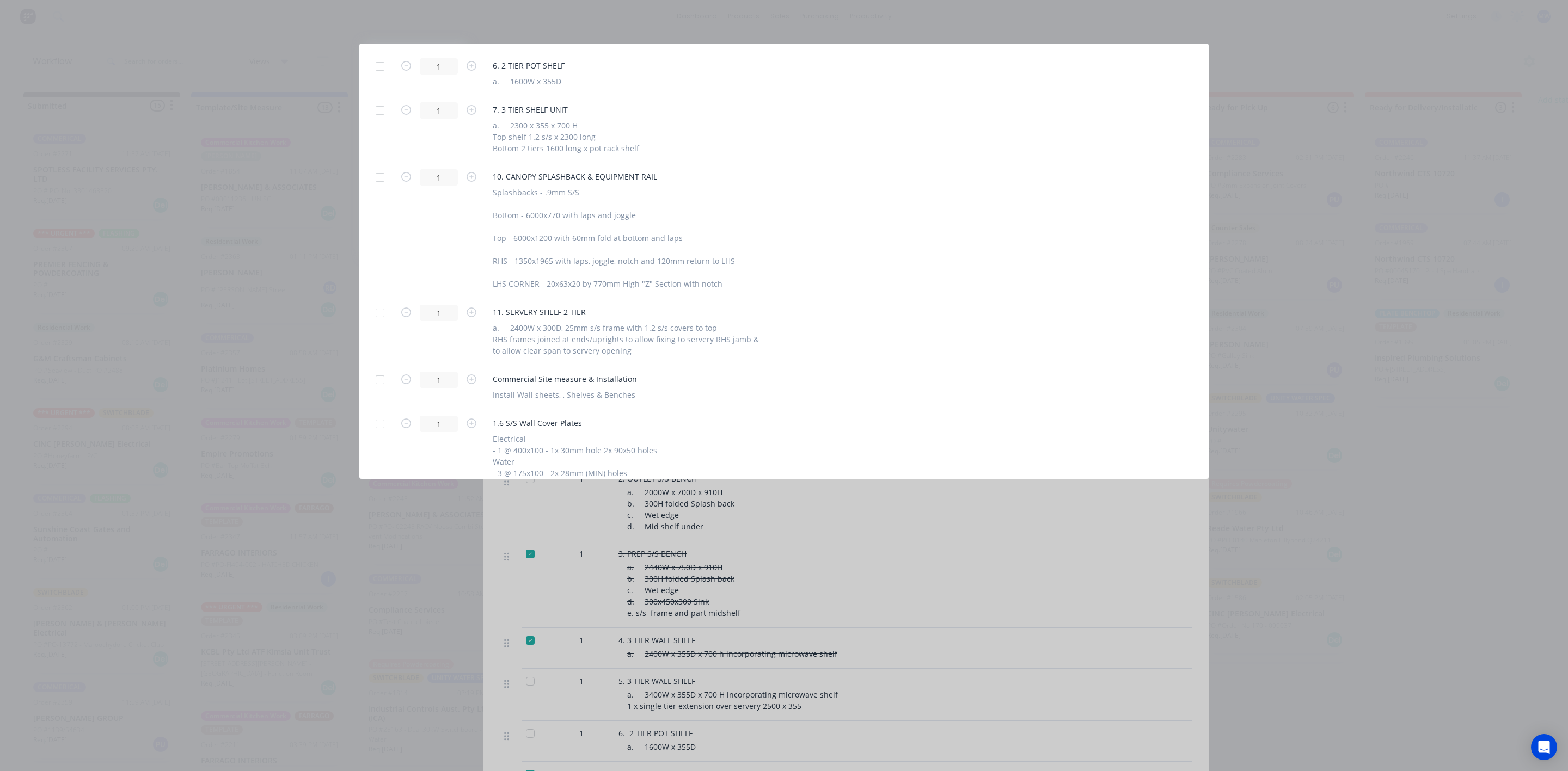
scroll to position [822, 0]
click at [376, 322] on div at bounding box center [380, 323] width 22 height 22
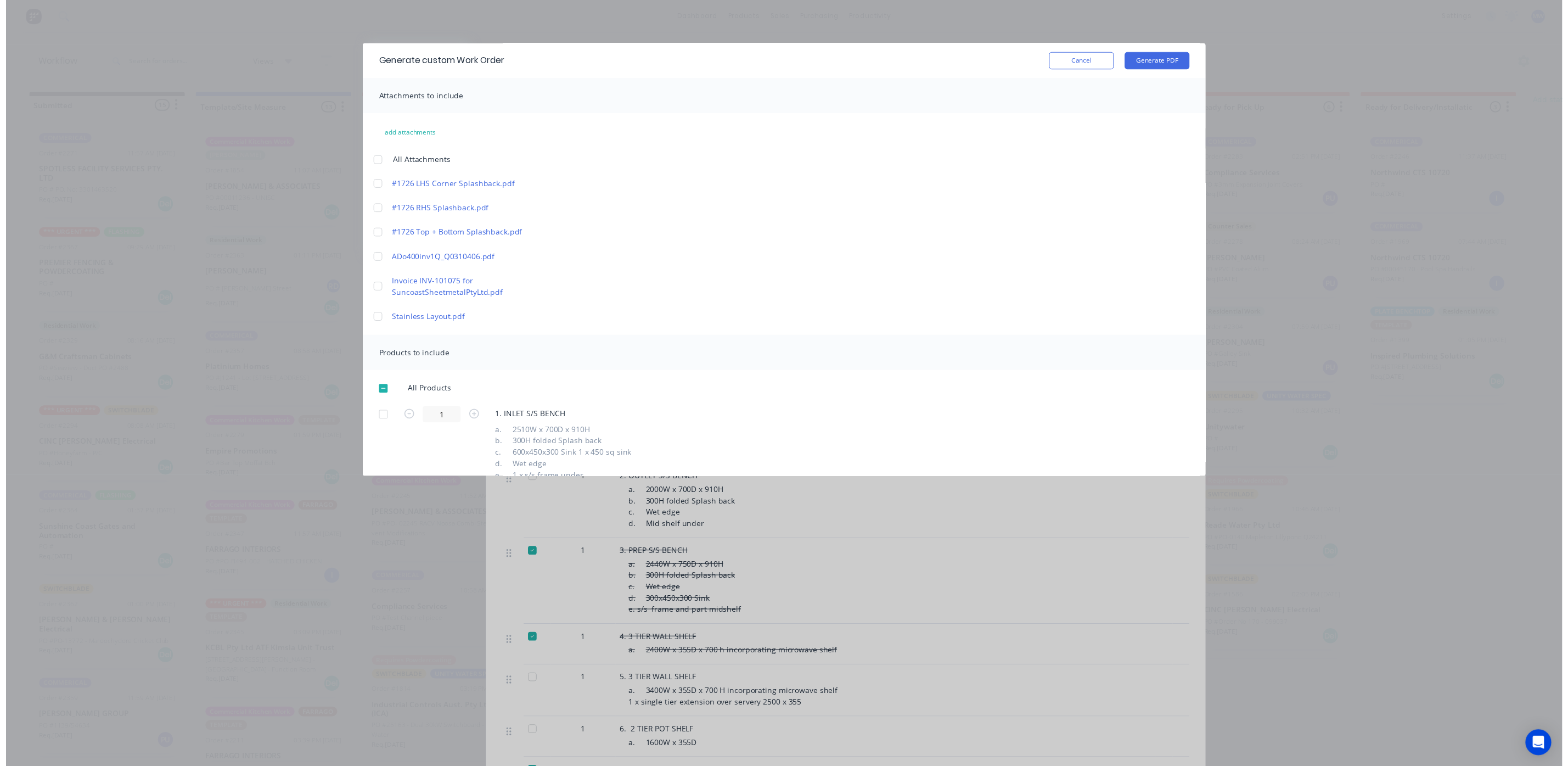
scroll to position [0, 0]
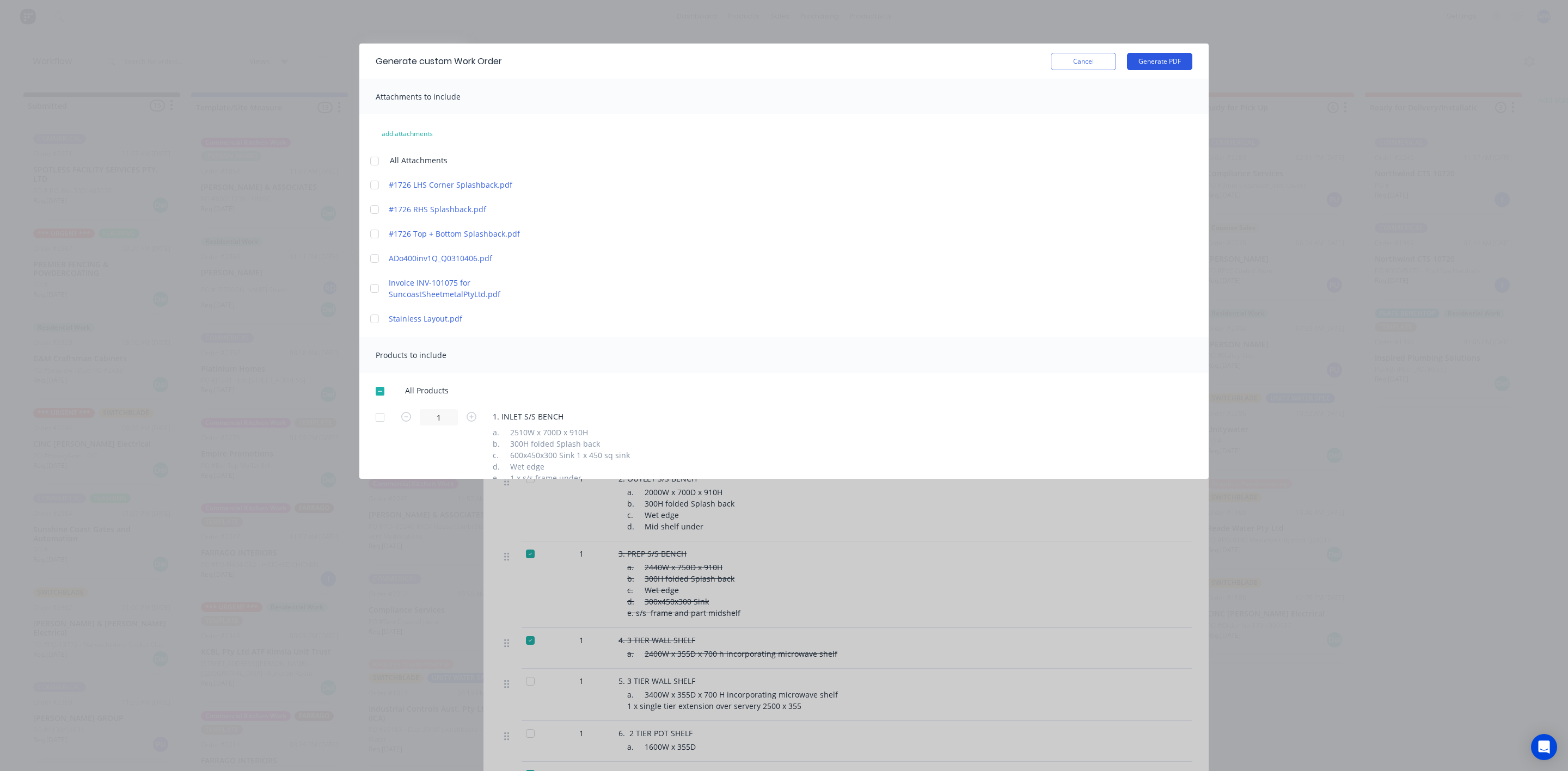
click at [1163, 64] on button "Generate PDF" at bounding box center [1160, 61] width 65 height 18
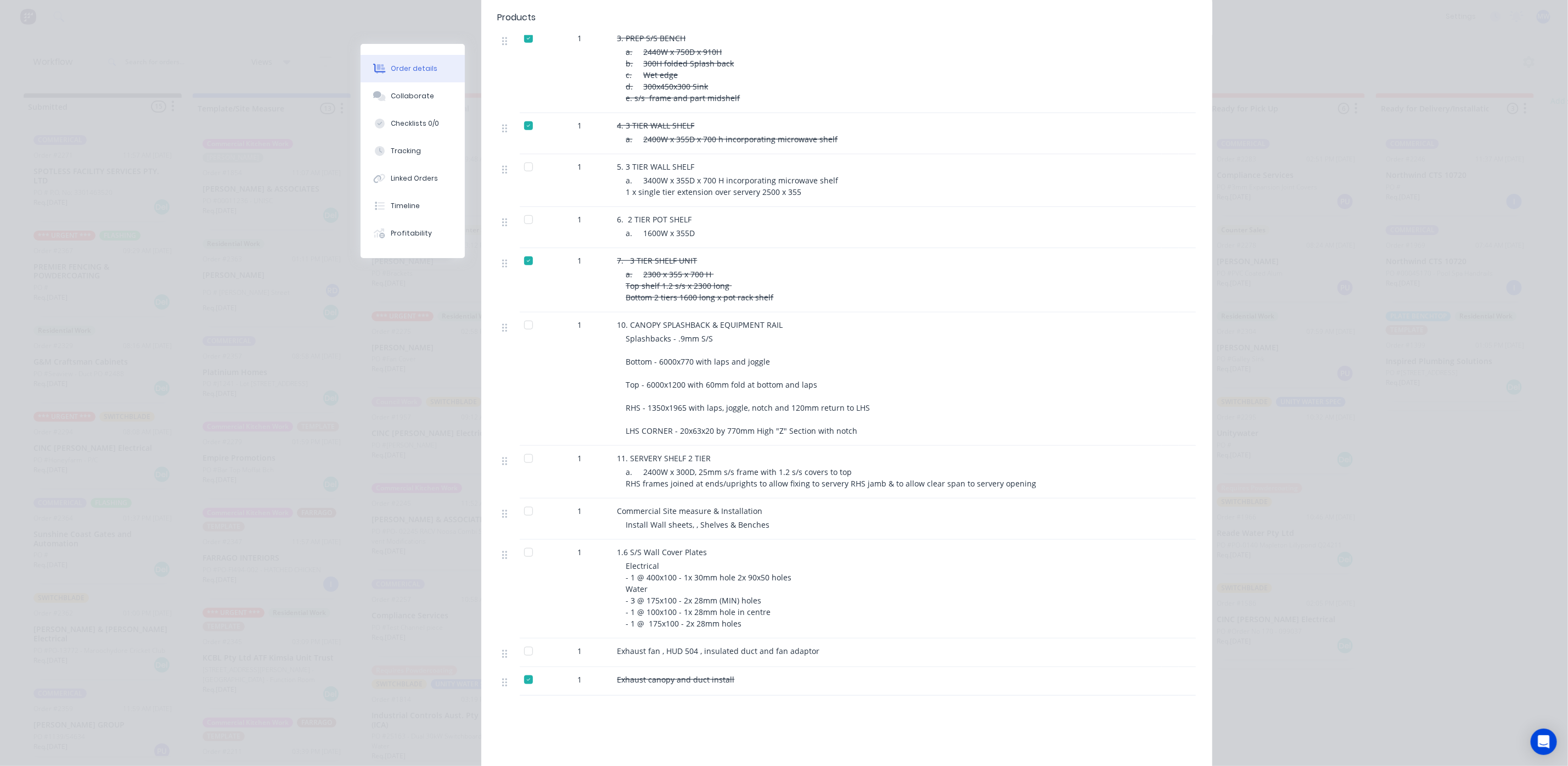
scroll to position [644, 0]
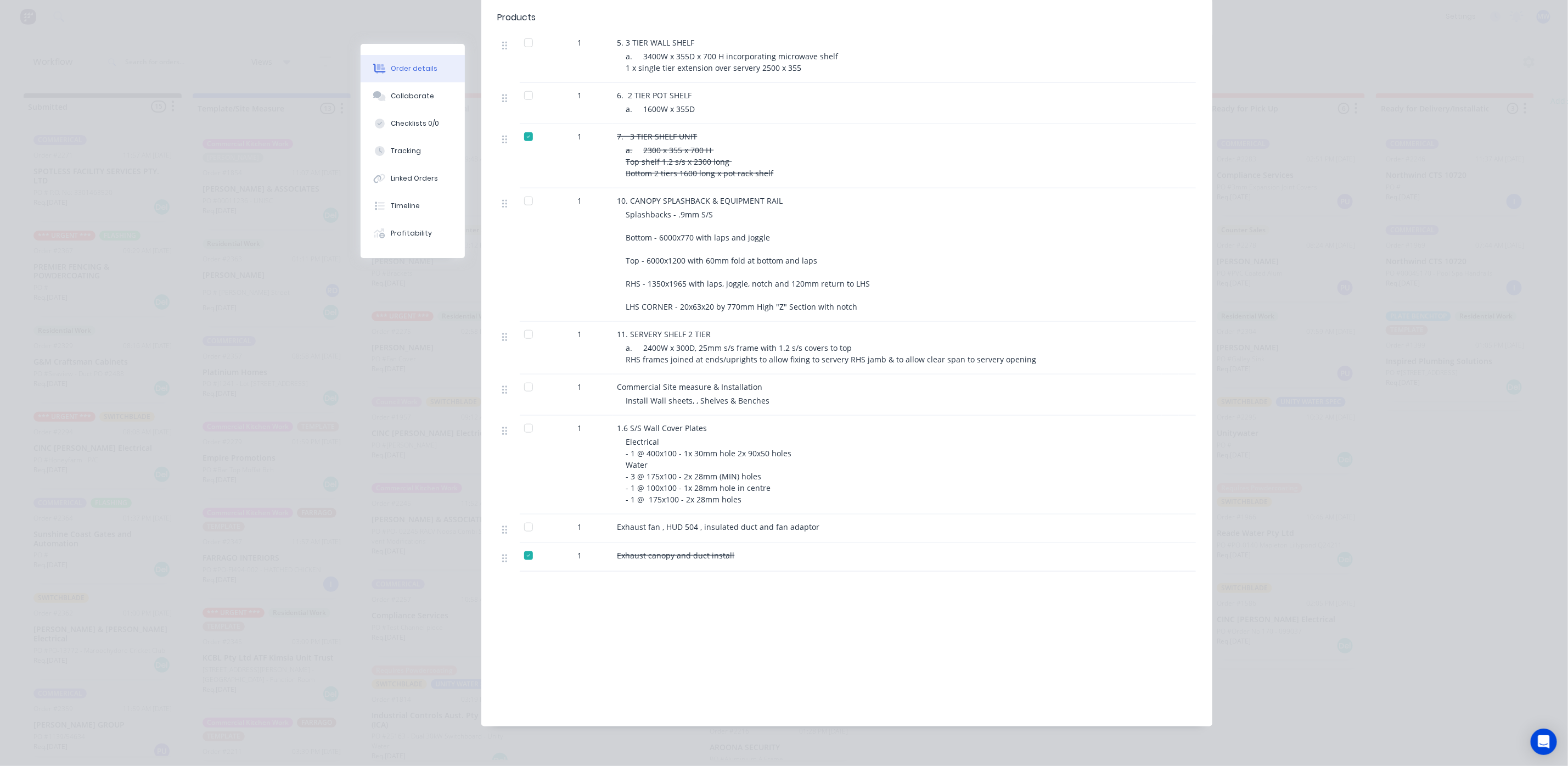
click at [803, 641] on div "Labour $0.00 Sub total $40,235.00 Tax $4,023.50 Total $44,258.50" at bounding box center [847, 658] width 698 height 103
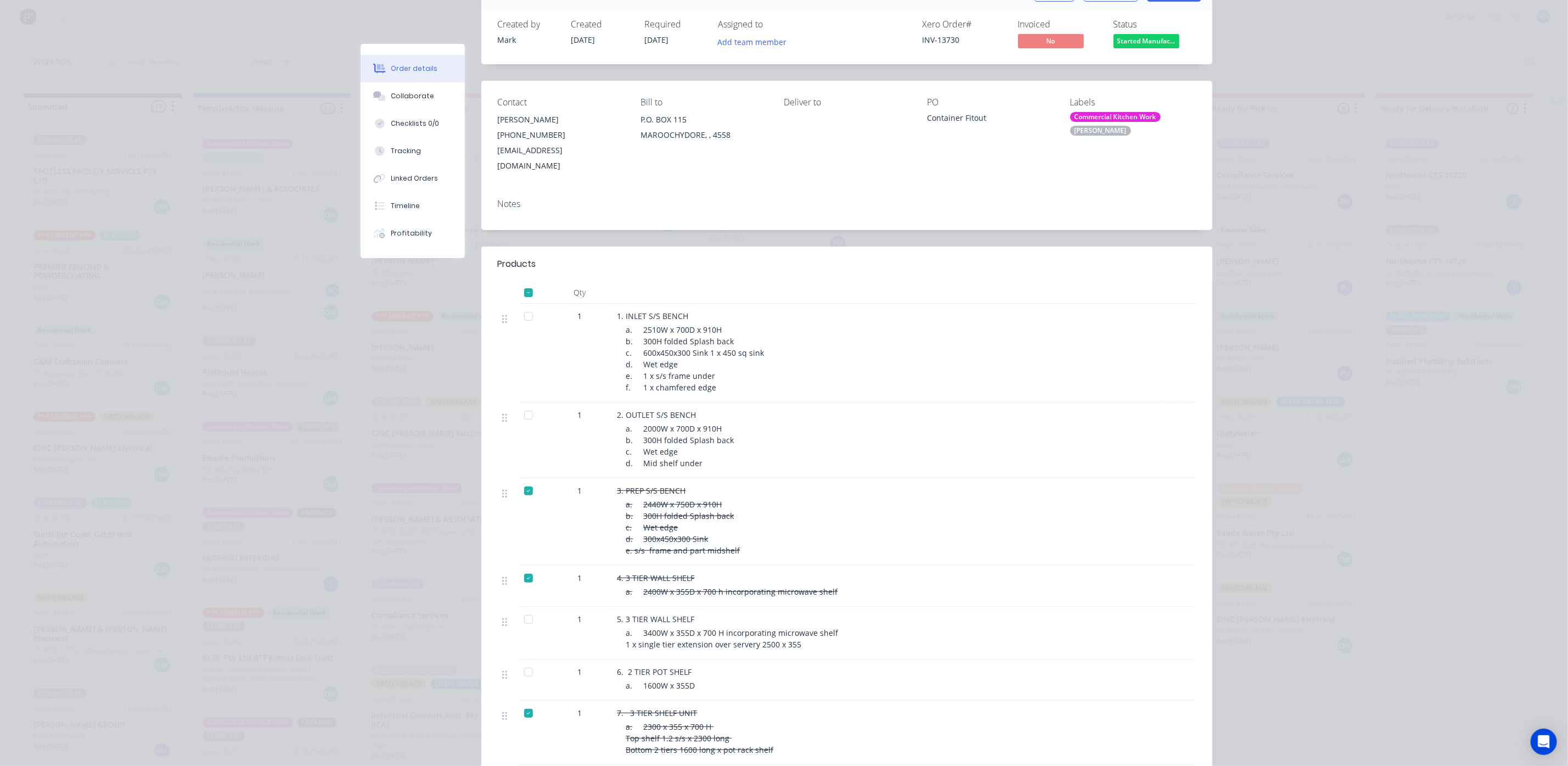
scroll to position [0, 0]
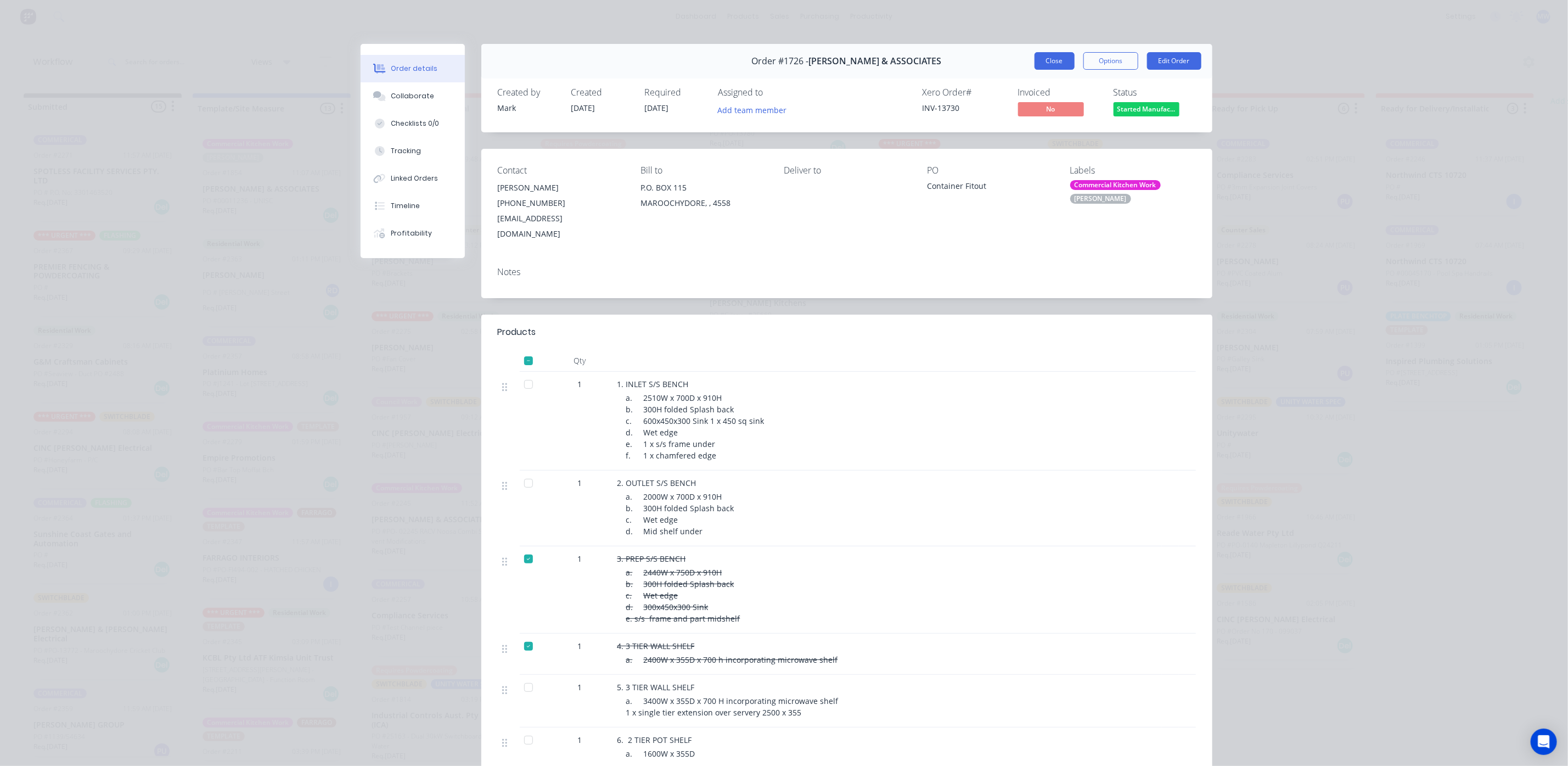
click at [1048, 60] on button "Close" at bounding box center [1054, 61] width 40 height 18
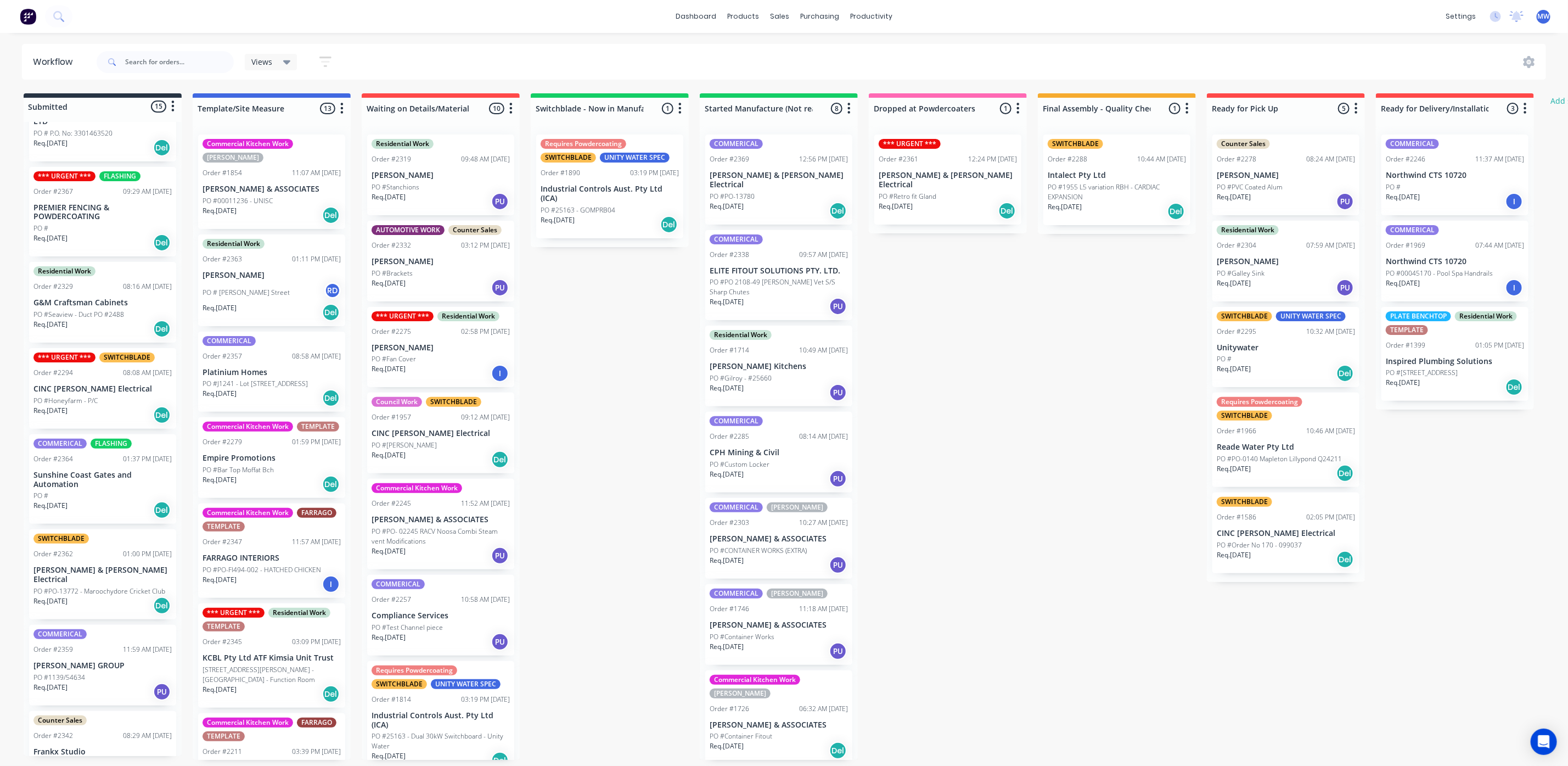
scroll to position [164, 0]
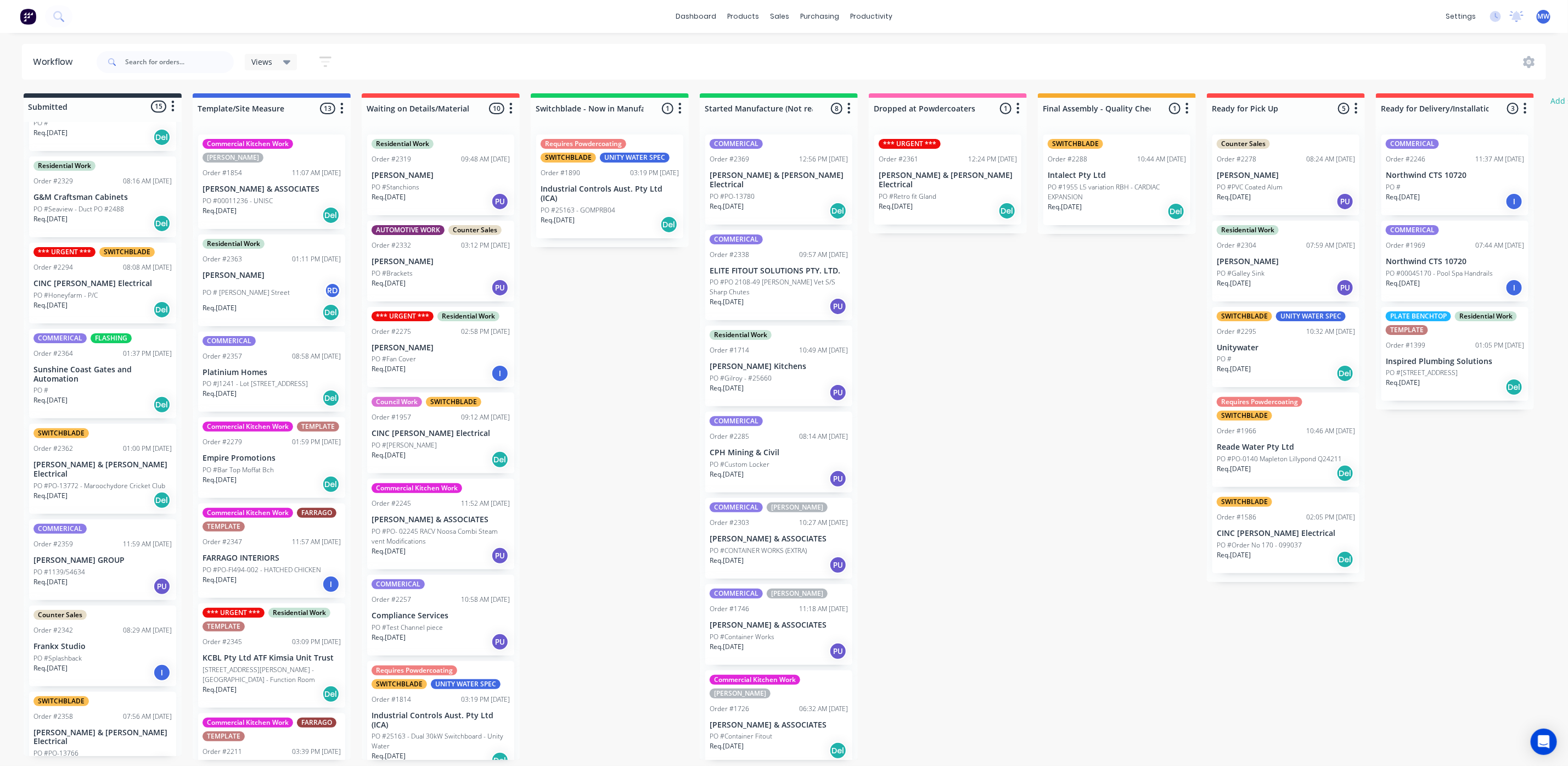
click at [104, 304] on div "Req. 02/10/25 Del" at bounding box center [102, 309] width 138 height 18
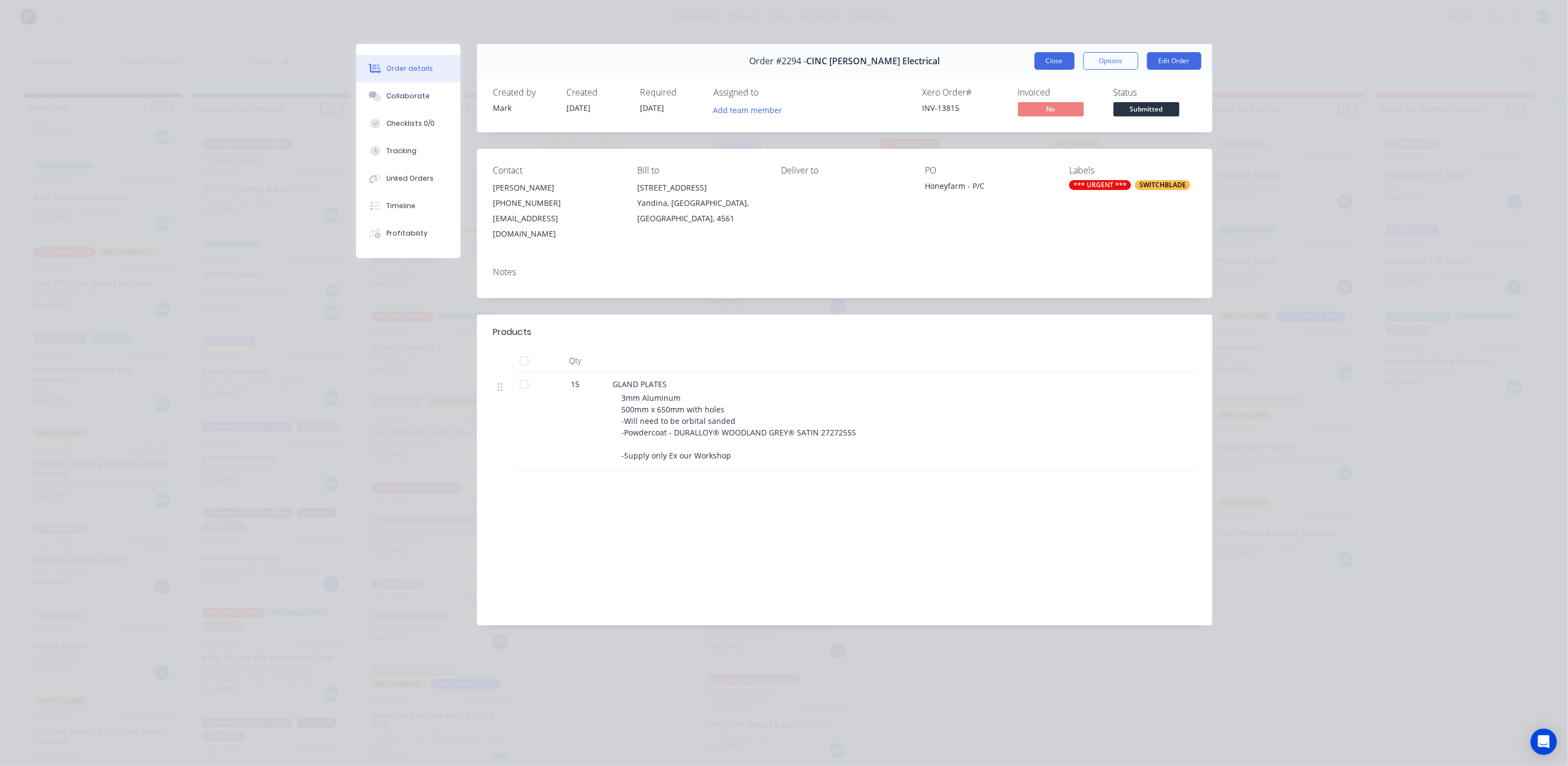
click at [1041, 61] on button "Close" at bounding box center [1054, 61] width 40 height 18
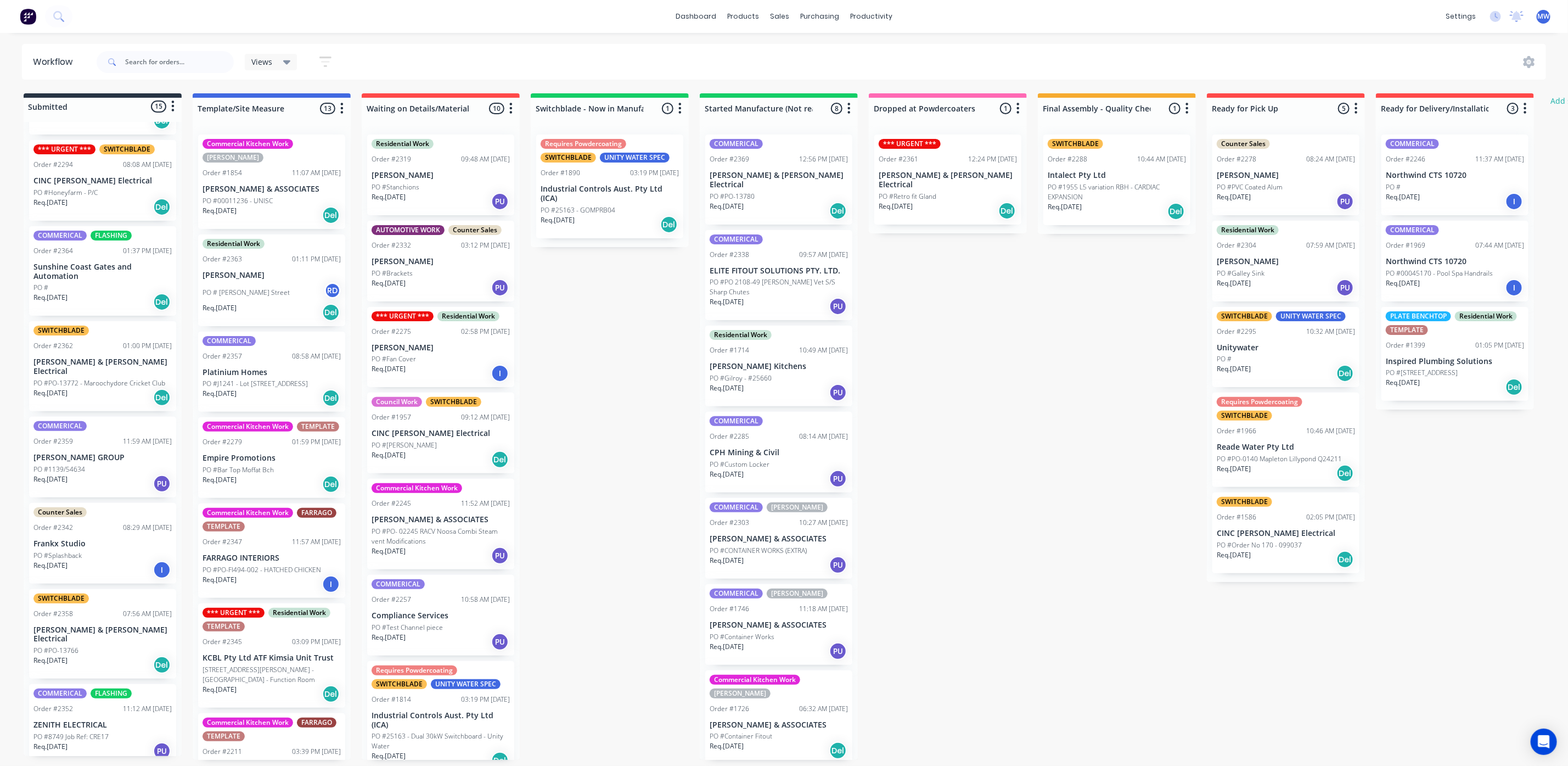
scroll to position [494, 0]
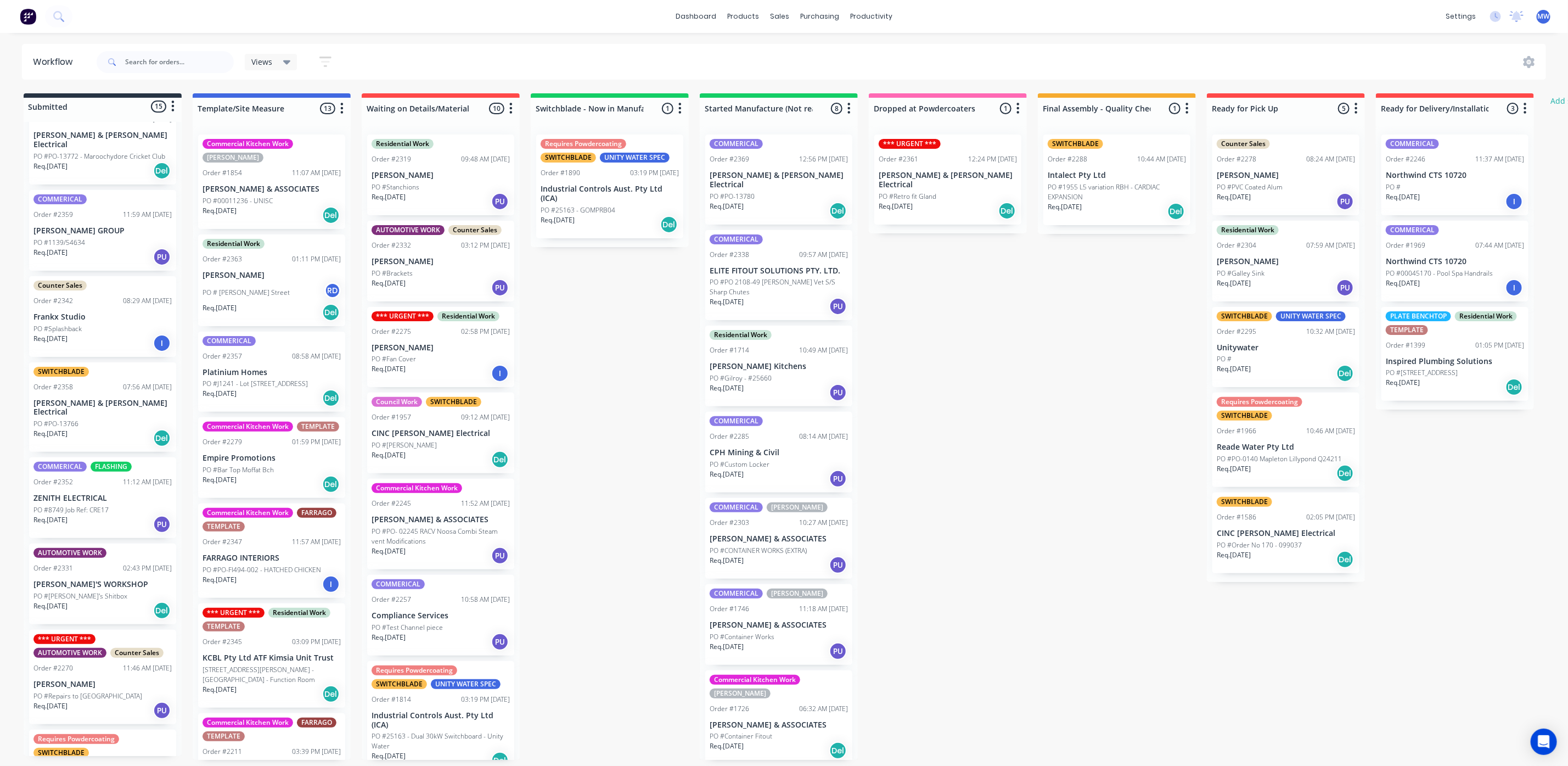
click at [117, 515] on div "Req. 30/09/25 PU" at bounding box center [102, 524] width 138 height 18
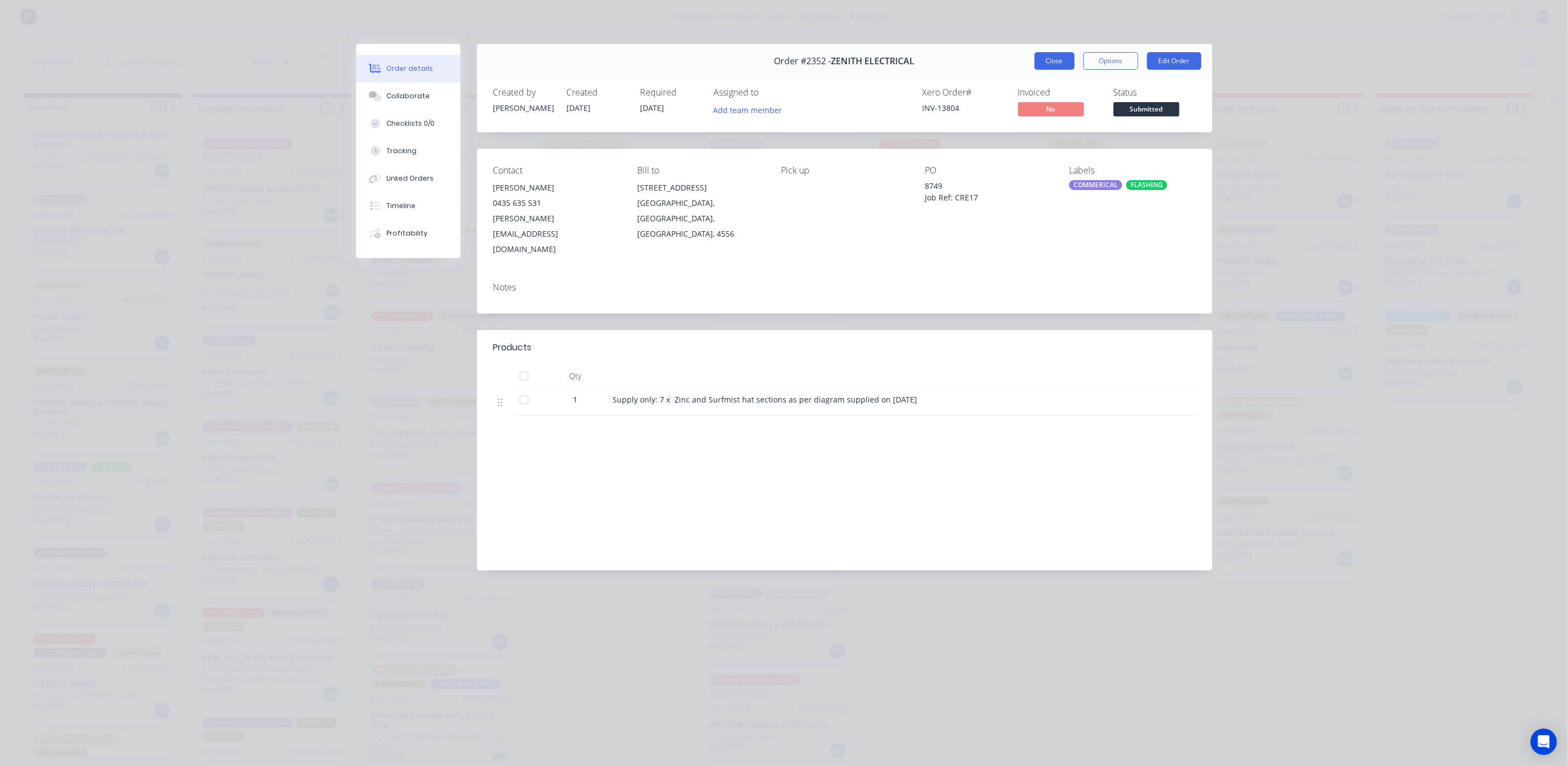
click at [1061, 66] on button "Close" at bounding box center [1054, 61] width 40 height 18
